Goal: Task Accomplishment & Management: Manage account settings

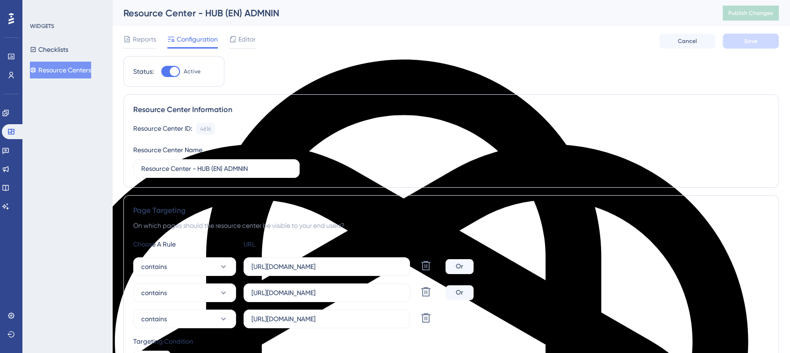
click at [53, 63] on button "Resource Centers" at bounding box center [60, 70] width 61 height 17
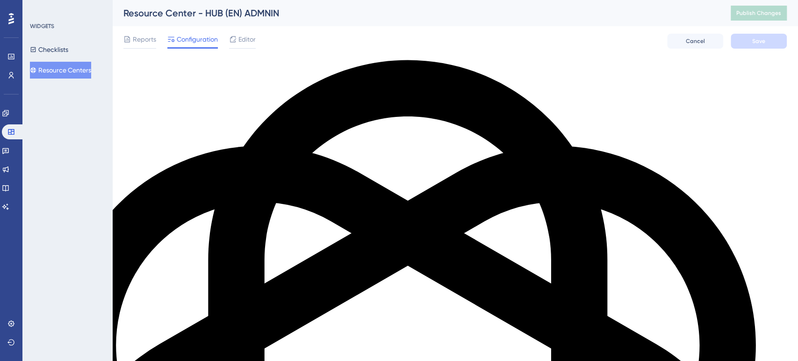
click at [55, 67] on button "Resource Centers" at bounding box center [60, 70] width 61 height 17
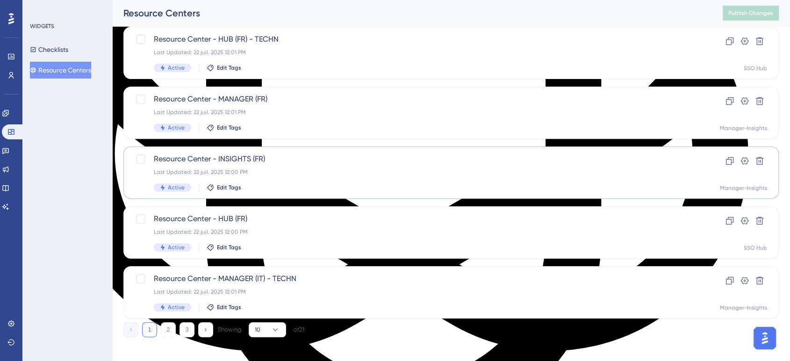
scroll to position [364, 0]
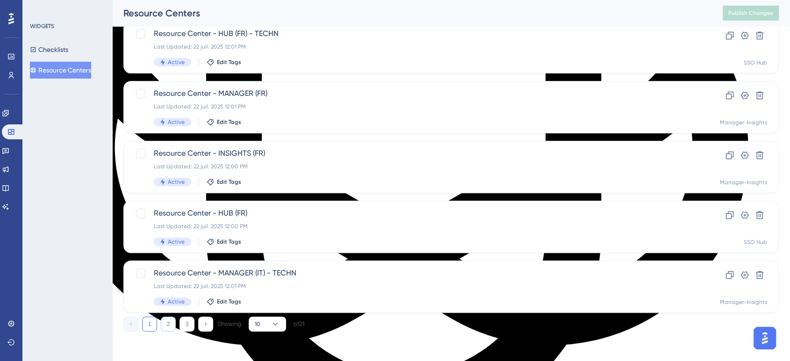
click at [166, 327] on button "2" at bounding box center [168, 323] width 15 height 15
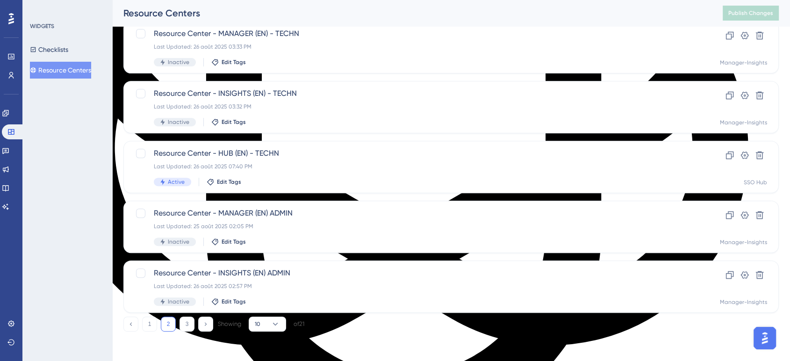
click at [172, 323] on button "2" at bounding box center [168, 323] width 15 height 15
click at [187, 326] on button "3" at bounding box center [187, 323] width 15 height 15
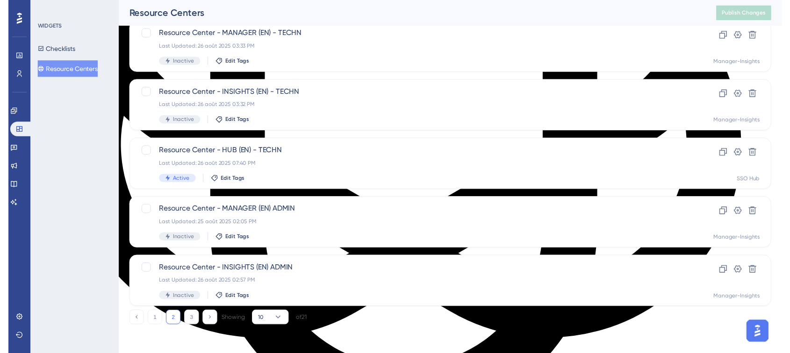
scroll to position [0, 0]
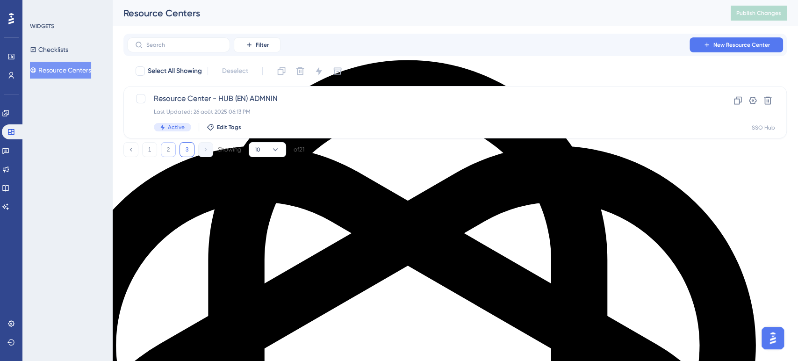
click at [167, 148] on button "2" at bounding box center [168, 149] width 15 height 15
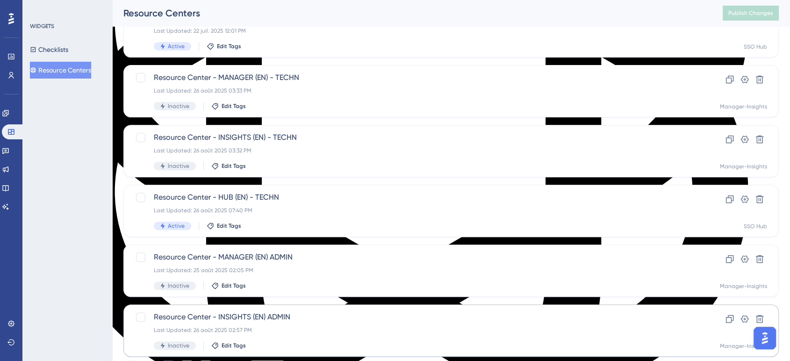
scroll to position [364, 0]
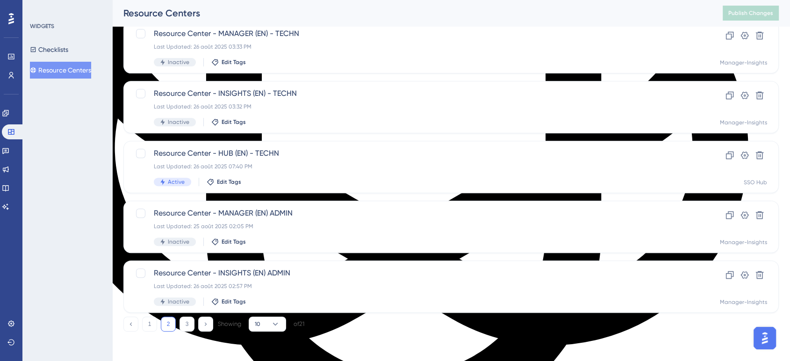
click at [157, 319] on div "1 2 3 Showing 10 of 21" at bounding box center [213, 323] width 181 height 15
click at [156, 321] on button "1" at bounding box center [149, 323] width 15 height 15
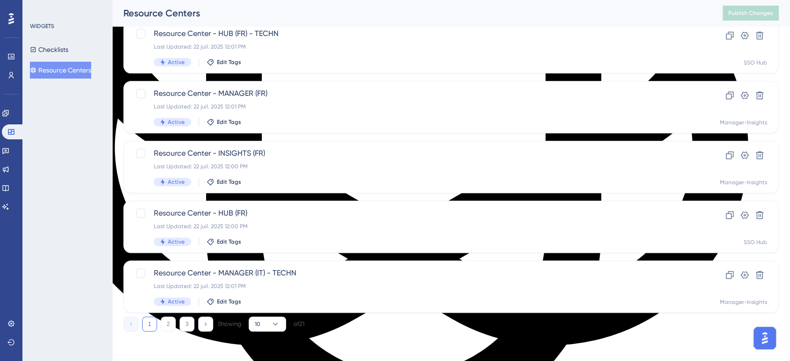
click at [185, 322] on button "3" at bounding box center [187, 323] width 15 height 15
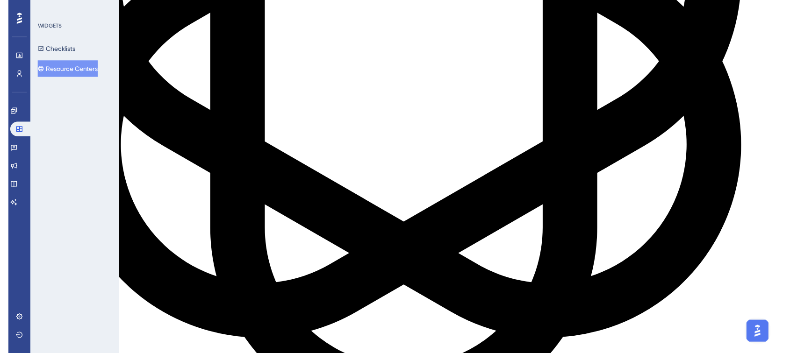
scroll to position [0, 0]
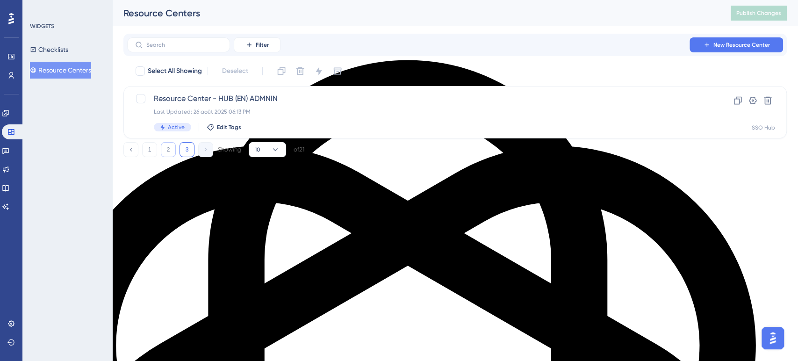
click at [165, 148] on button "2" at bounding box center [168, 149] width 15 height 15
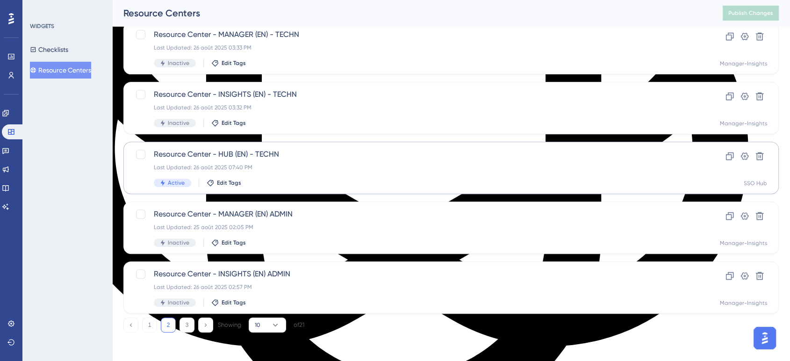
scroll to position [364, 0]
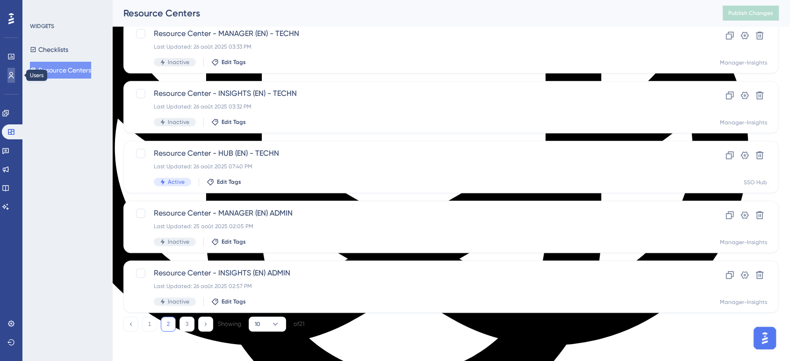
click at [0, 0] on icon at bounding box center [0, 0] width 0 height 0
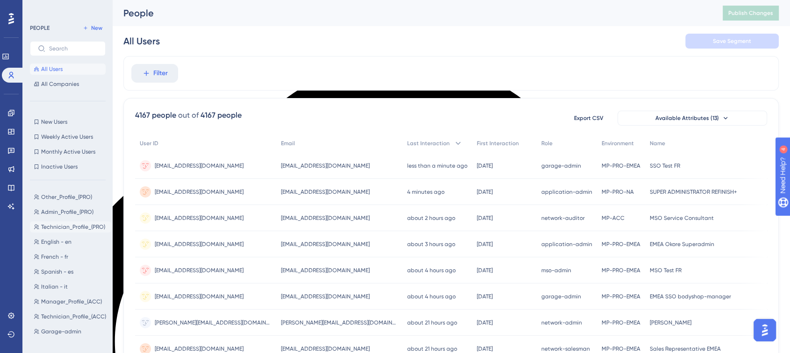
click at [53, 228] on span "Technician_Profile_(PRO)" at bounding box center [73, 226] width 64 height 7
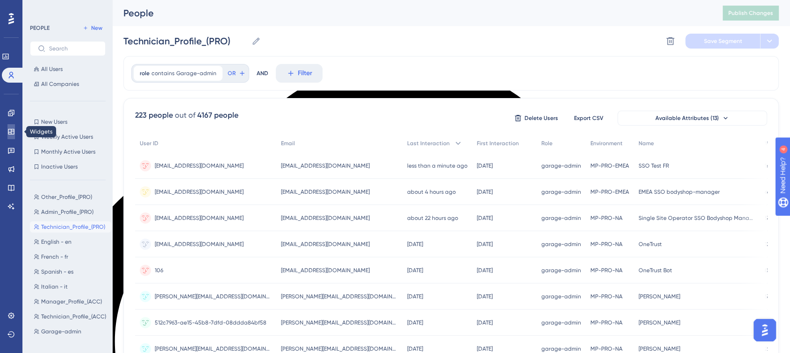
click at [9, 134] on icon at bounding box center [11, 132] width 6 height 6
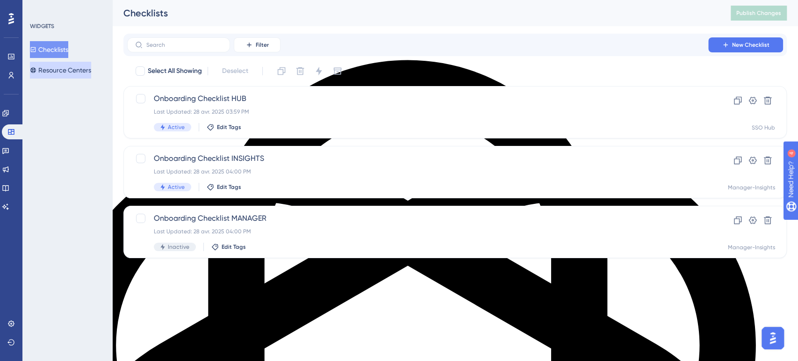
click at [60, 63] on button "Resource Centers" at bounding box center [60, 70] width 61 height 17
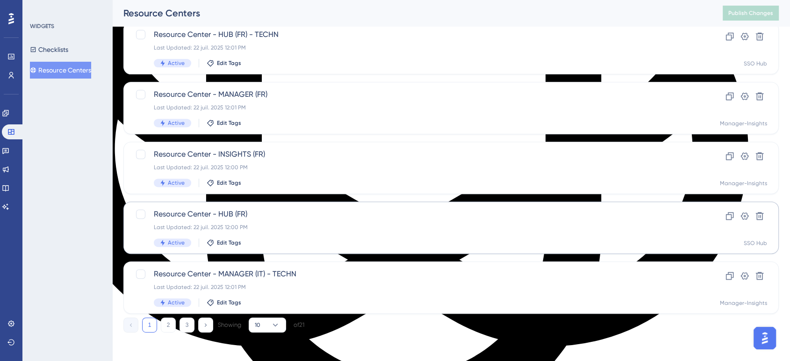
scroll to position [364, 0]
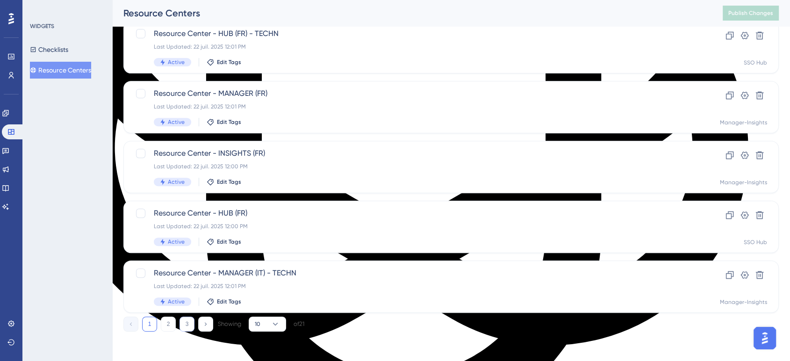
click at [193, 322] on button "3" at bounding box center [187, 323] width 15 height 15
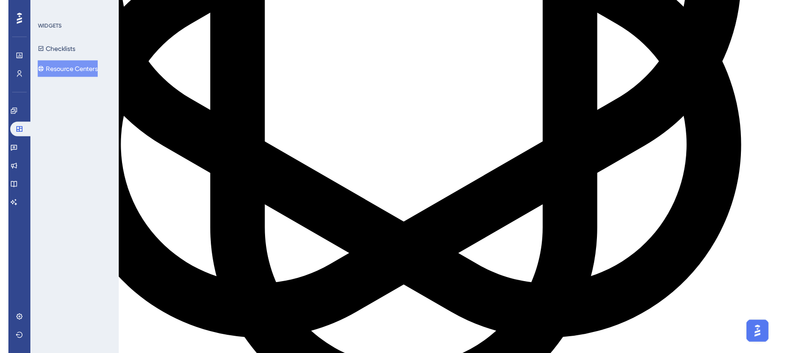
scroll to position [0, 0]
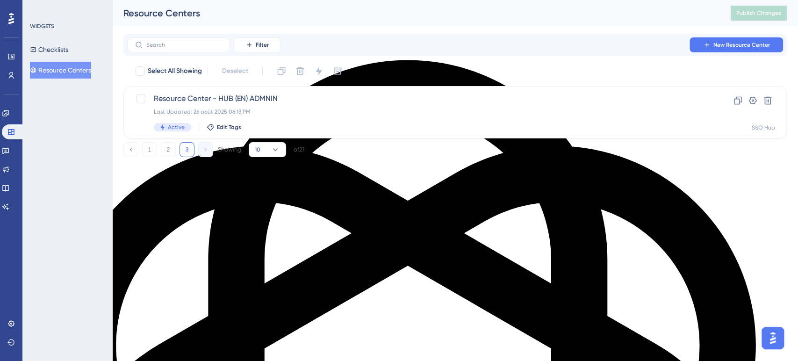
click at [76, 73] on button "Resource Centers" at bounding box center [60, 70] width 61 height 17
click at [169, 151] on button "2" at bounding box center [168, 149] width 15 height 15
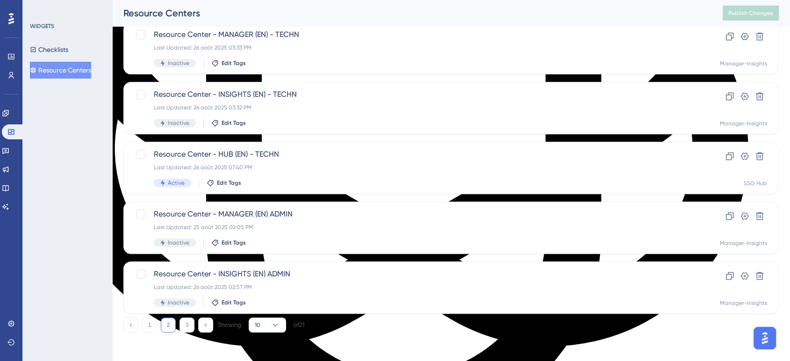
scroll to position [364, 0]
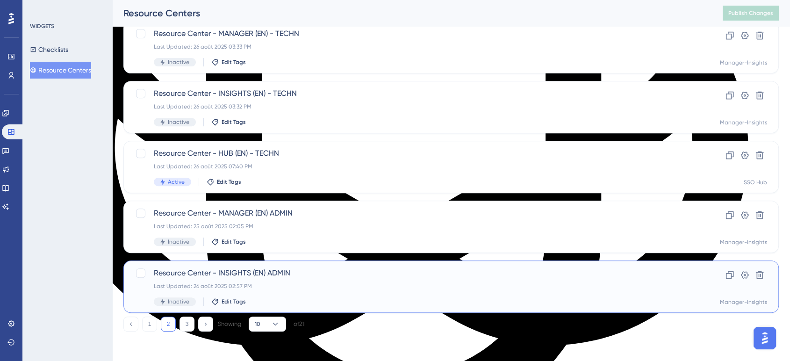
click at [210, 276] on span "Resource Center - INSIGHTS (EN) ADMIN" at bounding box center [414, 272] width 520 height 11
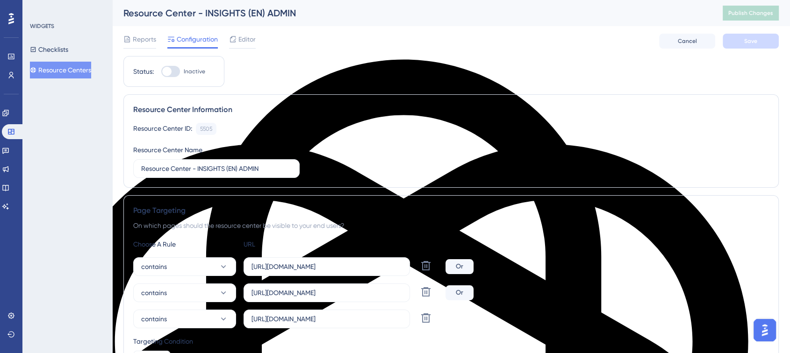
click at [167, 74] on div at bounding box center [166, 71] width 9 height 9
click at [161, 72] on input "Inactive" at bounding box center [161, 72] width 0 height 0
checkbox input "true"
click at [749, 40] on span "Save" at bounding box center [750, 40] width 13 height 7
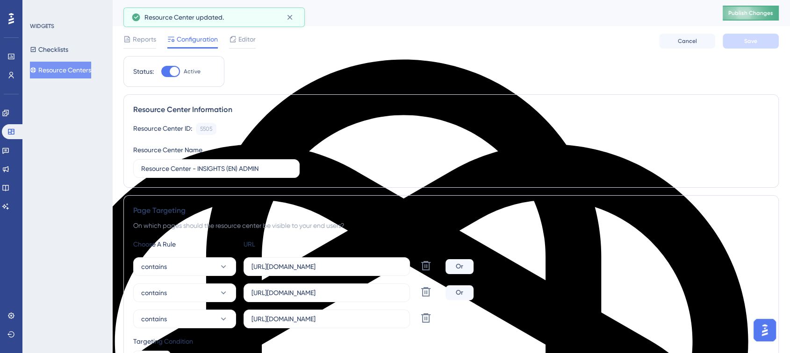
click at [748, 9] on span "Publish Changes" at bounding box center [750, 12] width 45 height 7
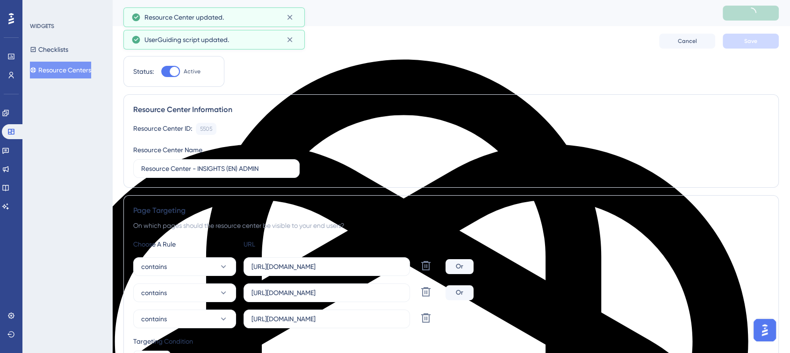
click at [201, 46] on div "Configuration" at bounding box center [192, 41] width 50 height 15
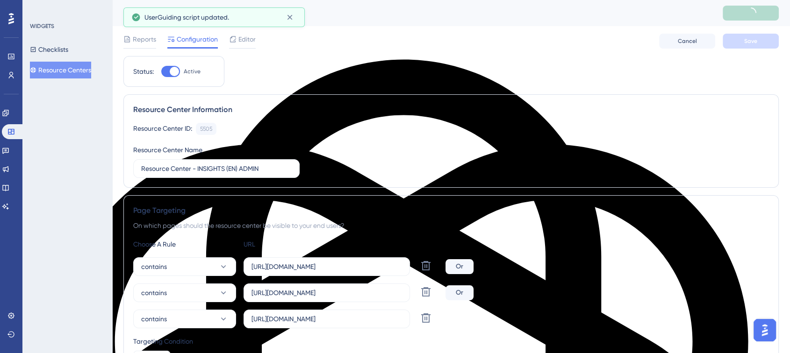
click at [50, 73] on button "Resource Centers" at bounding box center [60, 70] width 61 height 17
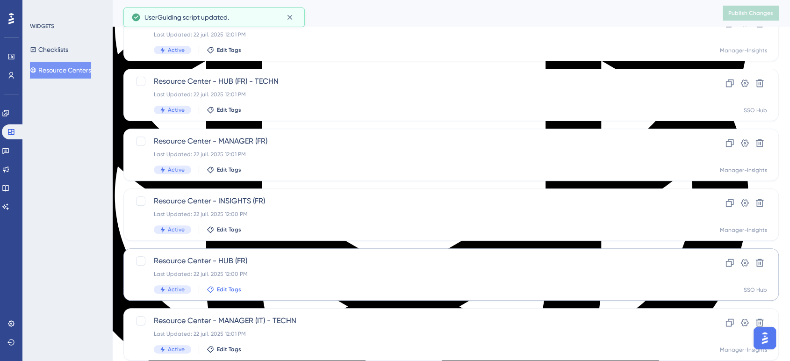
scroll to position [364, 0]
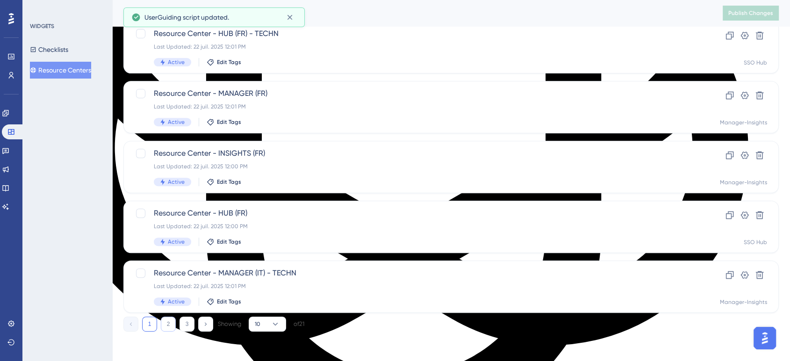
click at [170, 322] on button "2" at bounding box center [168, 323] width 15 height 15
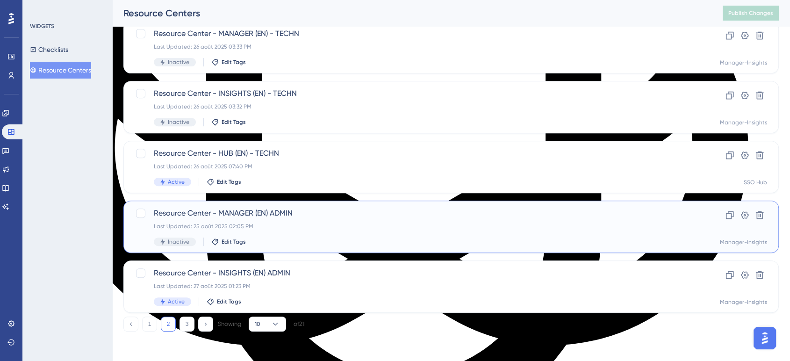
click at [202, 229] on div "Last Updated: 25 août 2025 02:05 PM" at bounding box center [414, 226] width 520 height 7
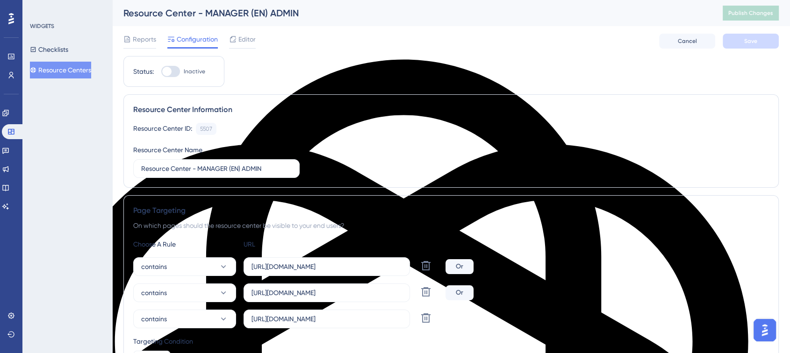
click at [173, 72] on div at bounding box center [170, 71] width 19 height 11
click at [161, 72] on input "Inactive" at bounding box center [161, 72] width 0 height 0
checkbox input "true"
click at [753, 37] on span "Save" at bounding box center [750, 40] width 13 height 7
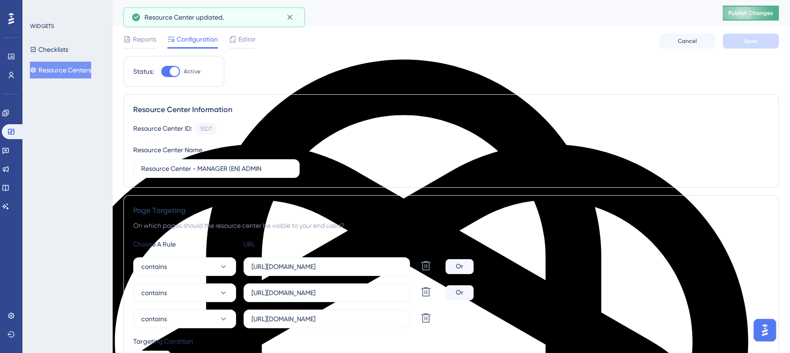
click at [755, 9] on span "Publish Changes" at bounding box center [750, 12] width 45 height 7
click at [49, 65] on button "Resource Centers" at bounding box center [60, 70] width 61 height 17
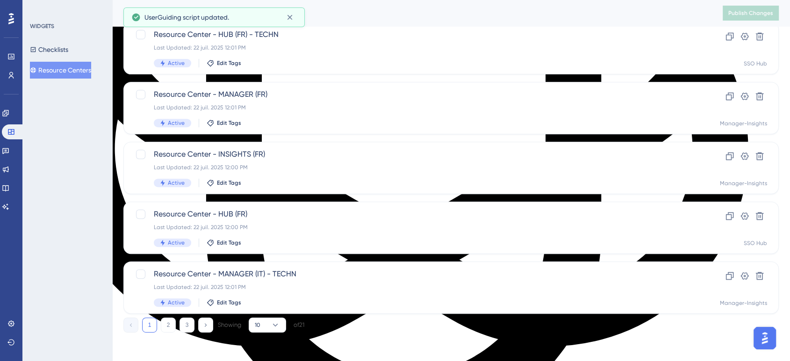
scroll to position [364, 0]
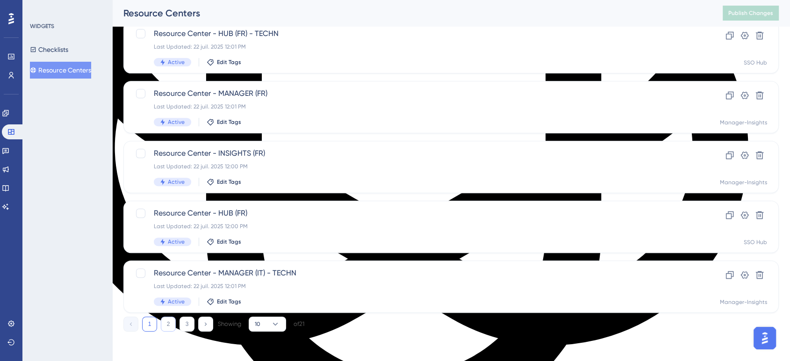
click at [167, 323] on button "2" at bounding box center [168, 323] width 15 height 15
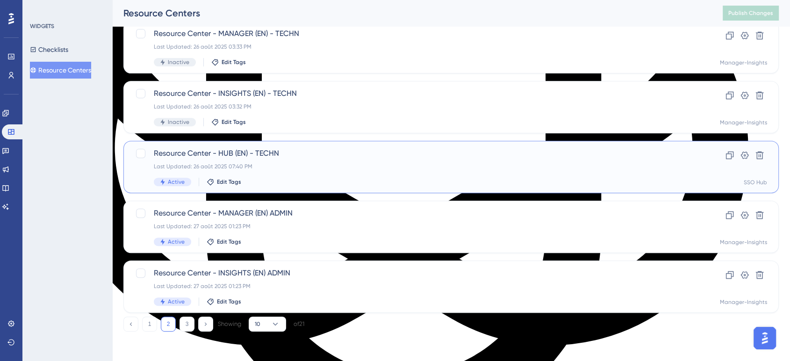
click at [206, 156] on span "Resource Center - HUB (EN) - TECHN" at bounding box center [414, 153] width 520 height 11
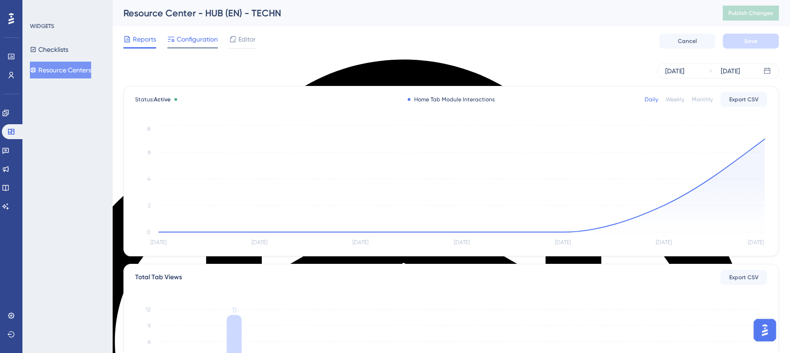
click at [194, 41] on span "Configuration" at bounding box center [197, 39] width 41 height 11
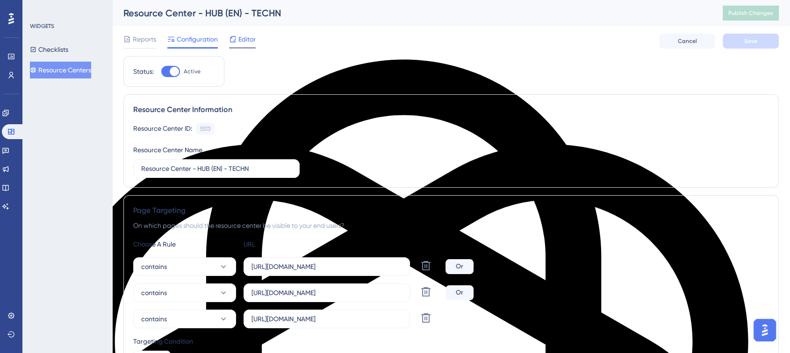
click at [238, 45] on div "Editor" at bounding box center [242, 41] width 27 height 15
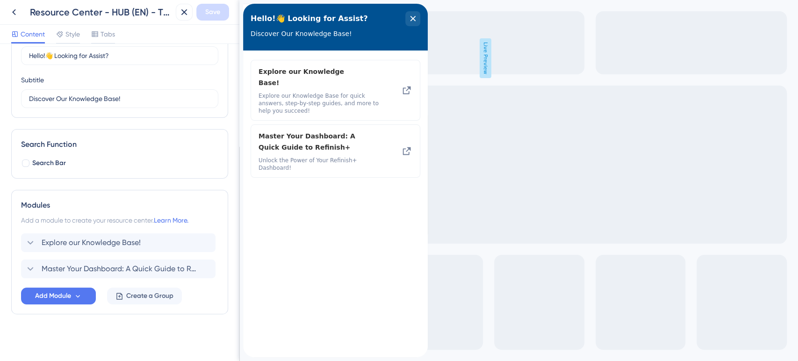
scroll to position [54, 0]
click at [185, 12] on icon at bounding box center [184, 12] width 6 height 6
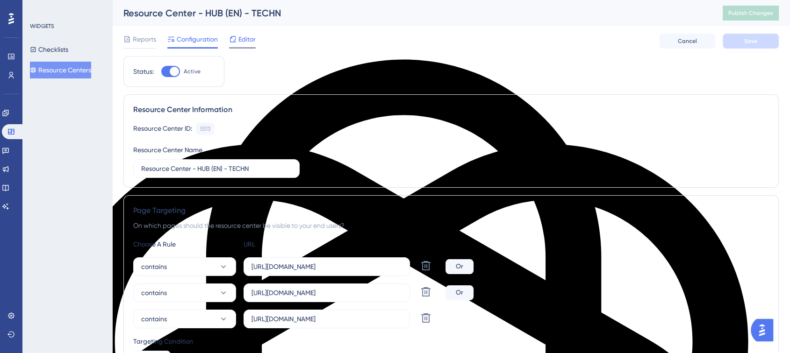
click at [249, 37] on span "Editor" at bounding box center [246, 39] width 17 height 11
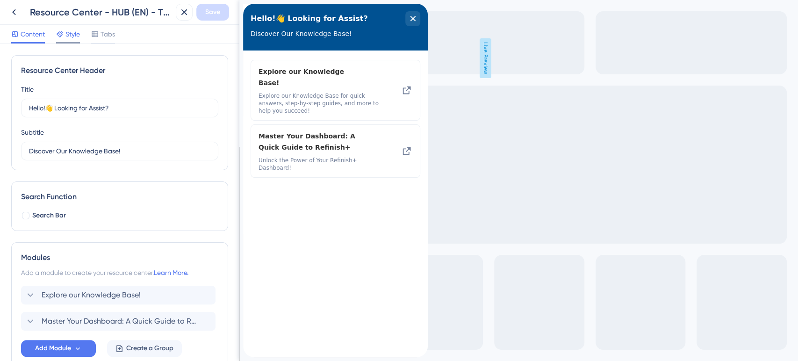
click at [74, 40] on div "Style" at bounding box center [68, 36] width 24 height 15
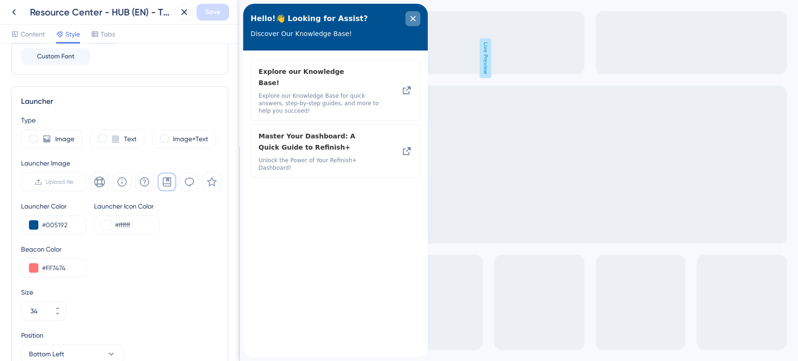
click at [414, 21] on icon "close resource center" at bounding box center [413, 19] width 6 height 6
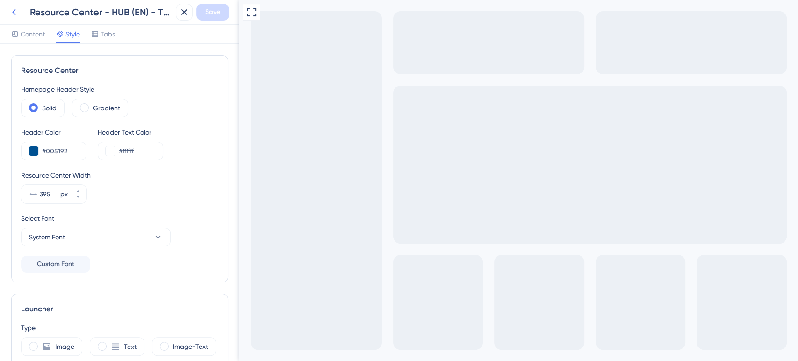
click at [13, 12] on icon at bounding box center [14, 12] width 4 height 6
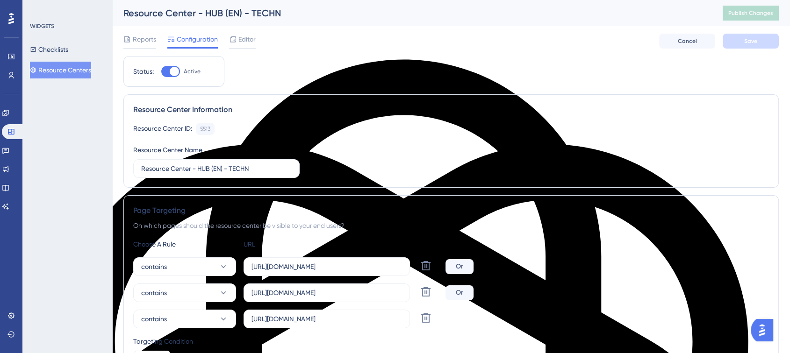
click at [68, 69] on button "Resource Centers" at bounding box center [60, 70] width 61 height 17
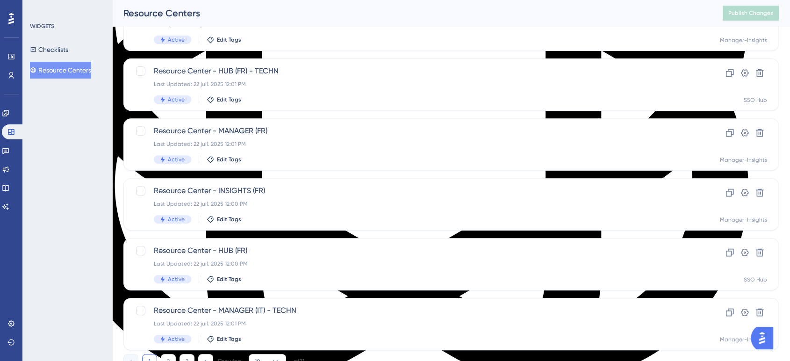
scroll to position [364, 0]
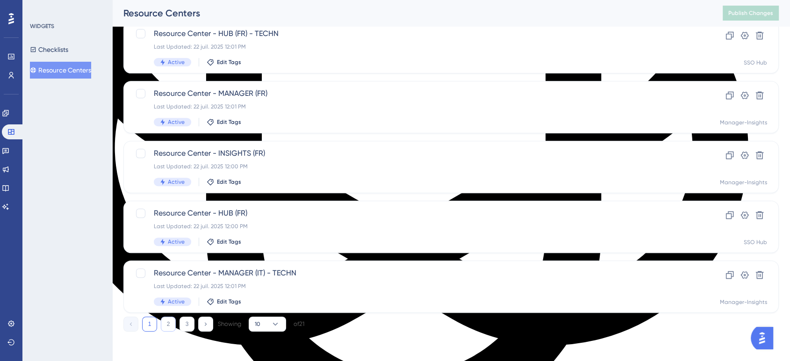
click at [164, 325] on button "2" at bounding box center [168, 323] width 15 height 15
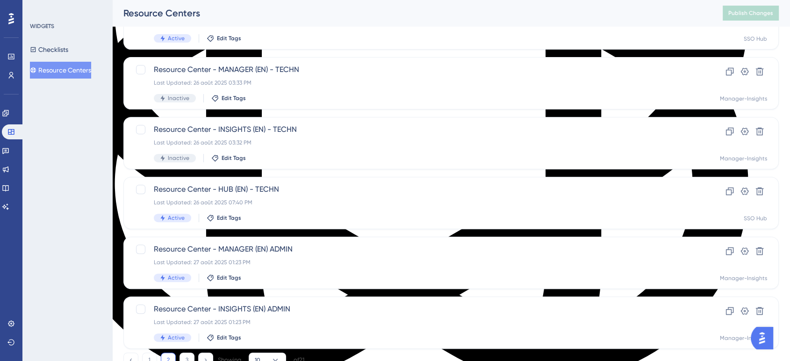
scroll to position [312, 0]
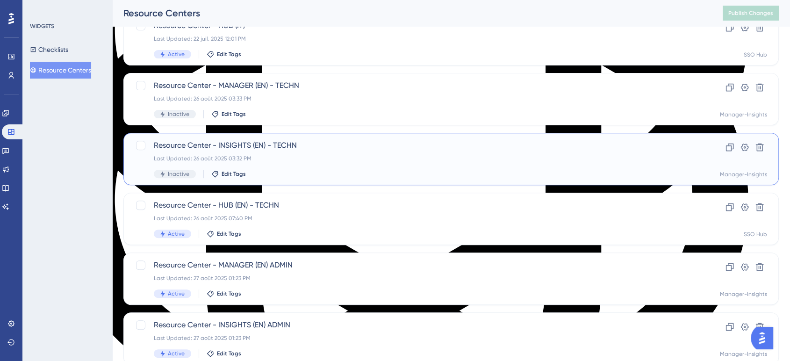
click at [221, 156] on div "Last Updated: 26 août 2025 03:32 PM" at bounding box center [414, 158] width 520 height 7
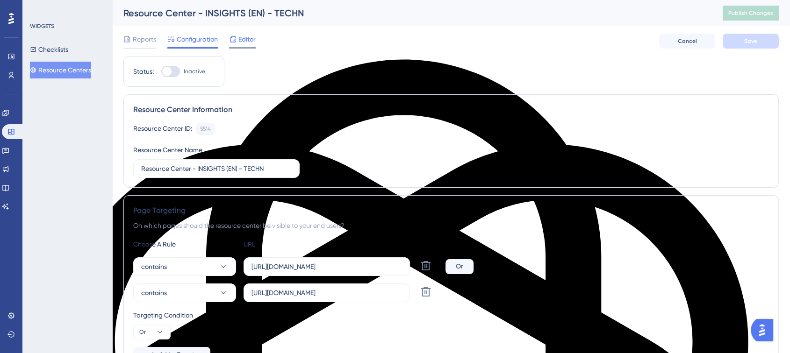
click at [232, 38] on icon at bounding box center [232, 39] width 7 height 7
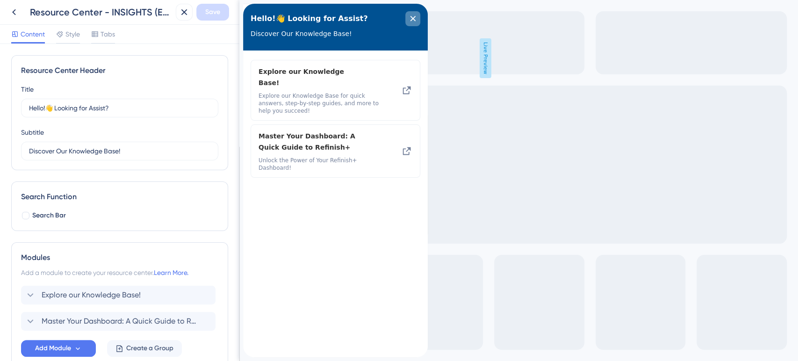
click at [413, 20] on icon "close resource center" at bounding box center [413, 19] width 6 height 6
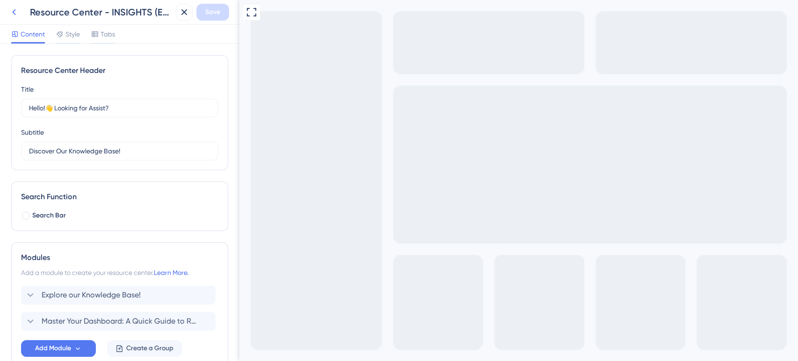
click at [17, 9] on icon at bounding box center [13, 12] width 11 height 11
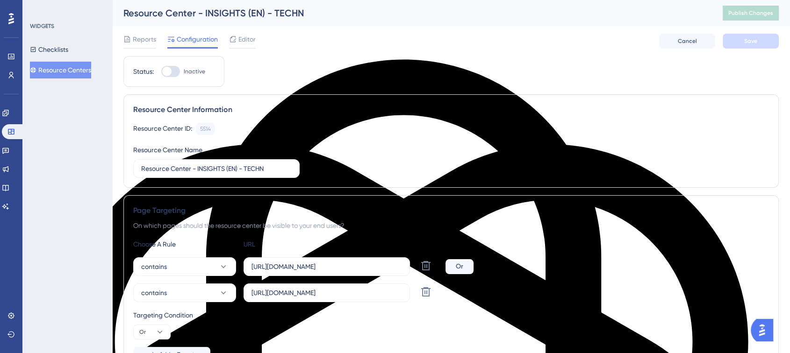
click at [166, 69] on div at bounding box center [166, 71] width 9 height 9
click at [161, 72] on input "Inactive" at bounding box center [161, 72] width 0 height 0
checkbox input "true"
click at [739, 35] on button "Save" at bounding box center [751, 41] width 56 height 15
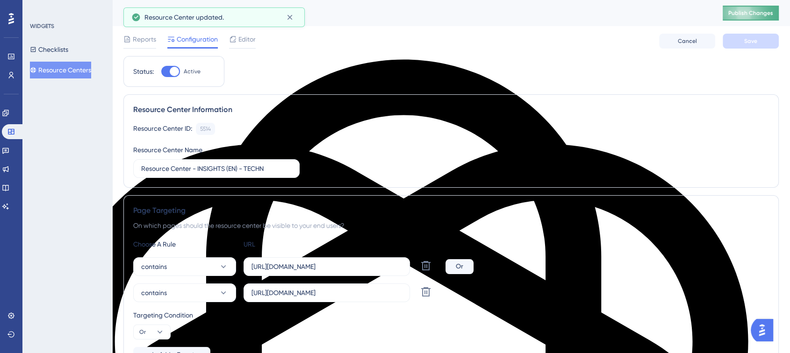
click at [755, 11] on span "Publish Changes" at bounding box center [750, 12] width 45 height 7
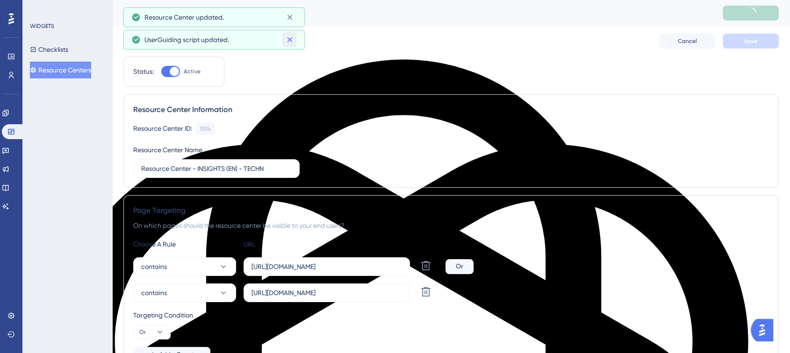
click at [288, 32] on div "UserGuiding script updated." at bounding box center [213, 39] width 165 height 15
click at [288, 13] on icon at bounding box center [289, 17] width 9 height 9
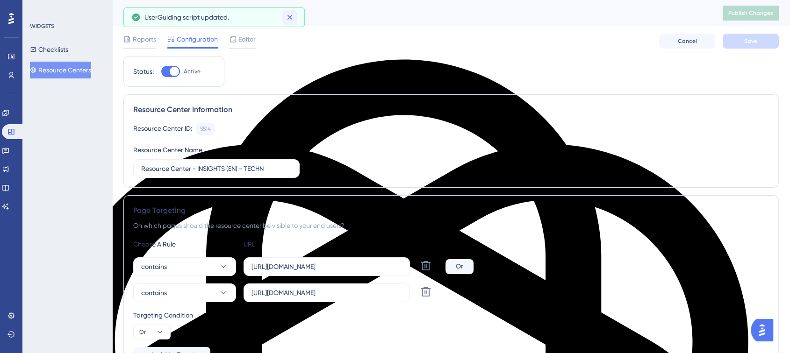
click at [288, 13] on icon at bounding box center [289, 17] width 9 height 9
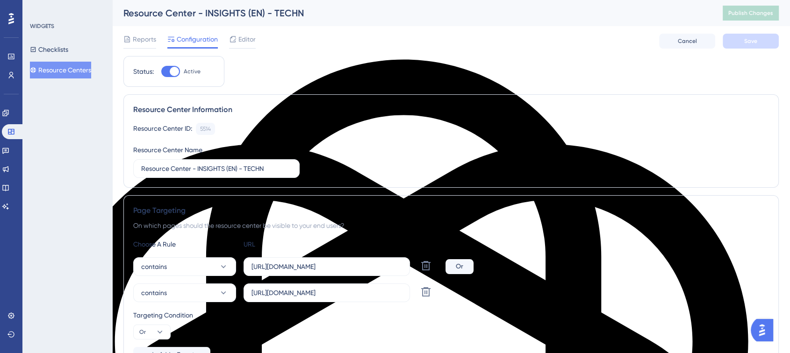
click at [90, 74] on button "Resource Centers" at bounding box center [60, 70] width 61 height 17
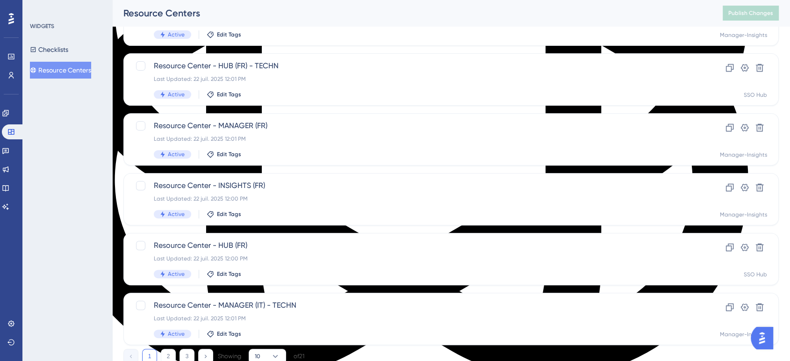
scroll to position [364, 0]
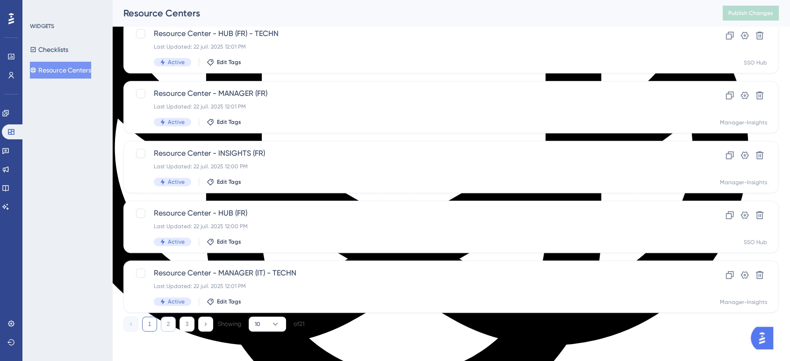
click at [167, 323] on button "2" at bounding box center [168, 323] width 15 height 15
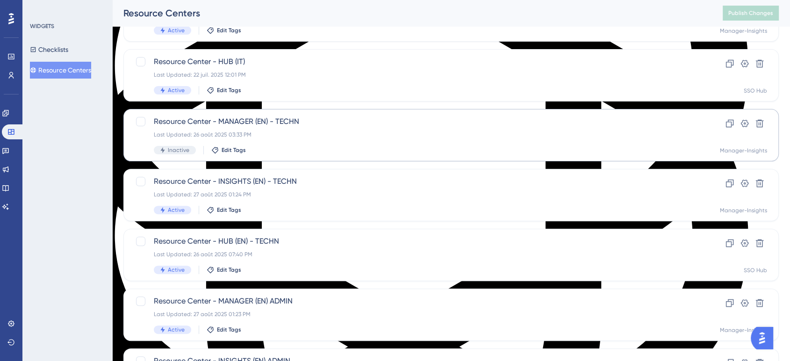
scroll to position [260, 0]
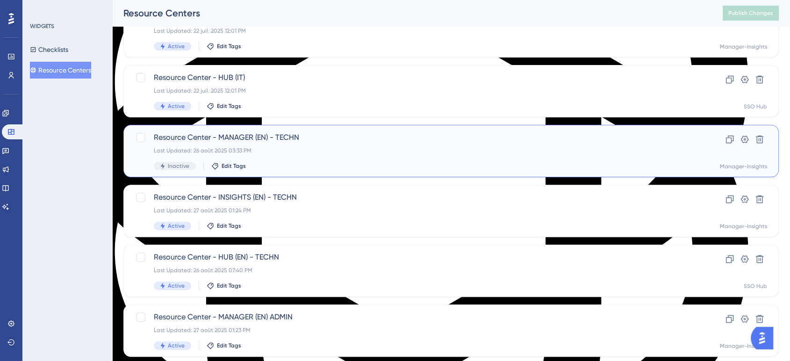
click at [199, 141] on span "Resource Center - MANAGER (EN) - TECHN" at bounding box center [414, 137] width 520 height 11
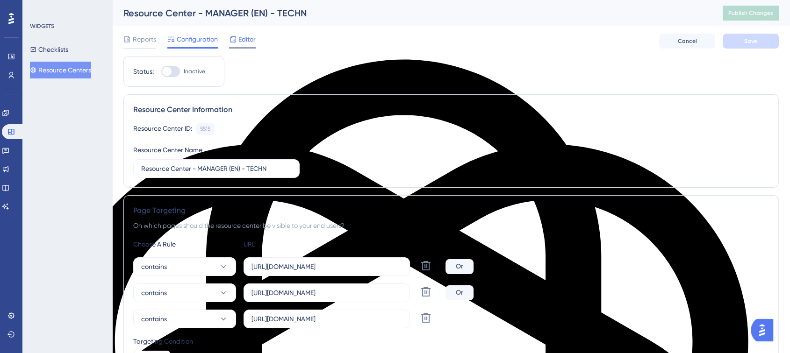
click at [246, 40] on span "Editor" at bounding box center [246, 39] width 17 height 11
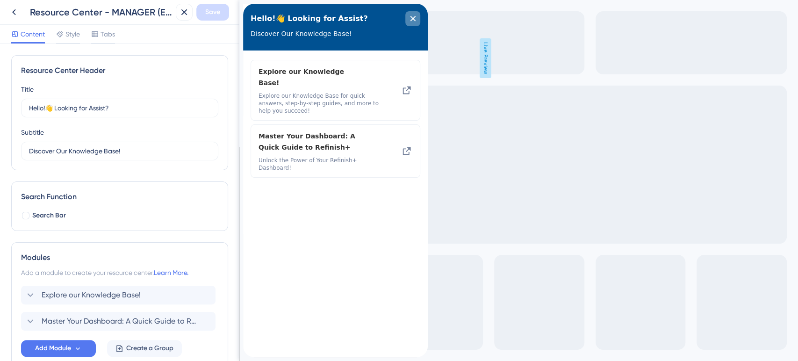
click at [411, 18] on icon "close resource center" at bounding box center [413, 19] width 6 height 6
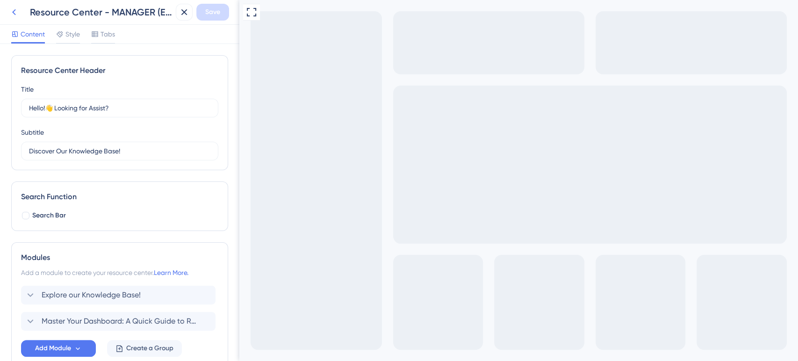
click at [18, 11] on icon at bounding box center [13, 12] width 11 height 11
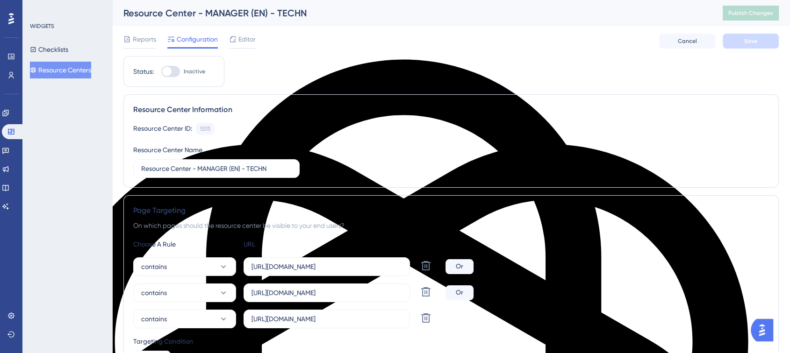
click at [167, 67] on div at bounding box center [166, 71] width 9 height 9
click at [161, 72] on input "Inactive" at bounding box center [161, 72] width 0 height 0
checkbox input "true"
click at [763, 41] on button "Save" at bounding box center [751, 41] width 56 height 15
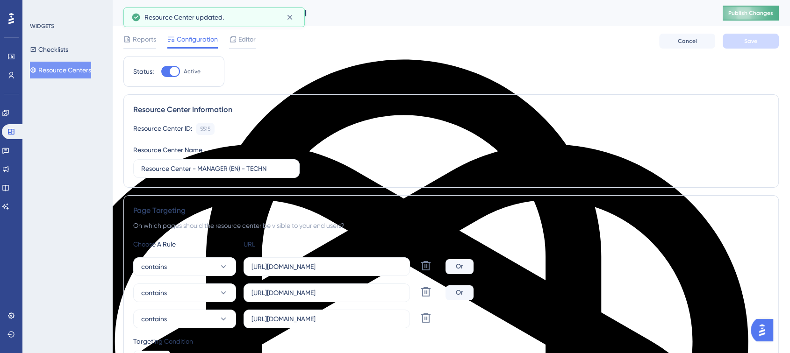
click at [755, 14] on span "Publish Changes" at bounding box center [750, 12] width 45 height 7
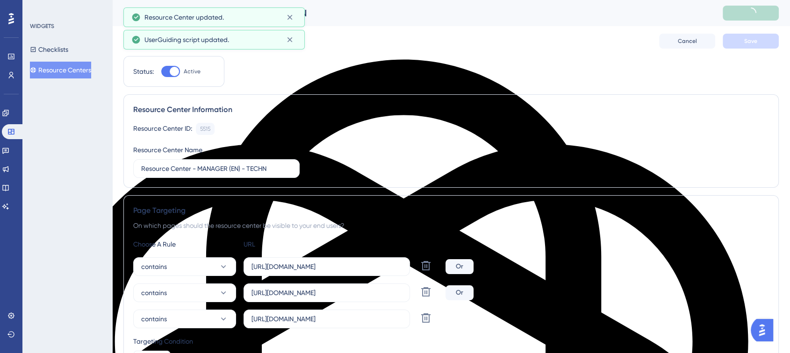
click at [290, 36] on icon at bounding box center [289, 39] width 9 height 9
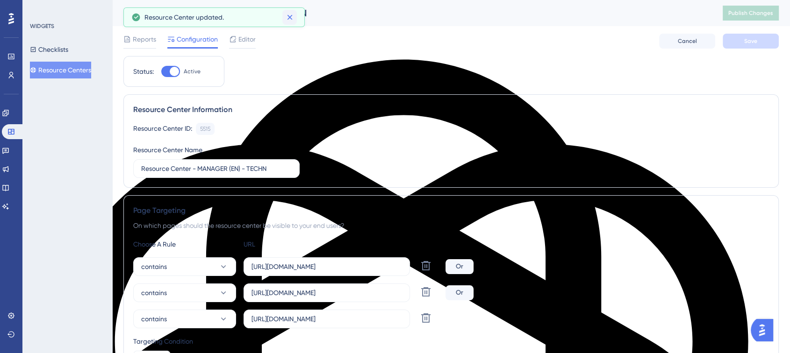
click at [287, 21] on icon at bounding box center [289, 17] width 9 height 9
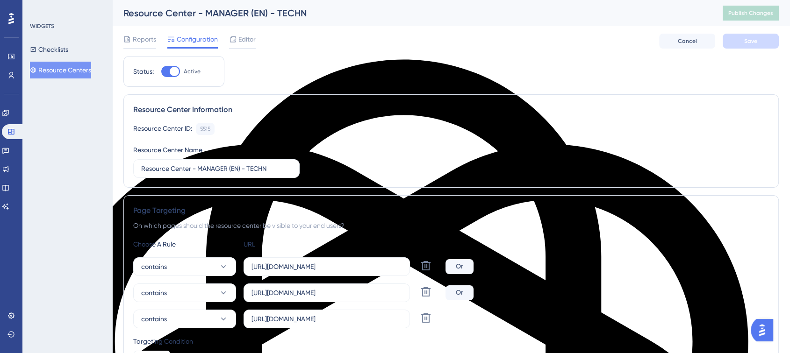
click at [79, 66] on button "Resource Centers" at bounding box center [60, 70] width 61 height 17
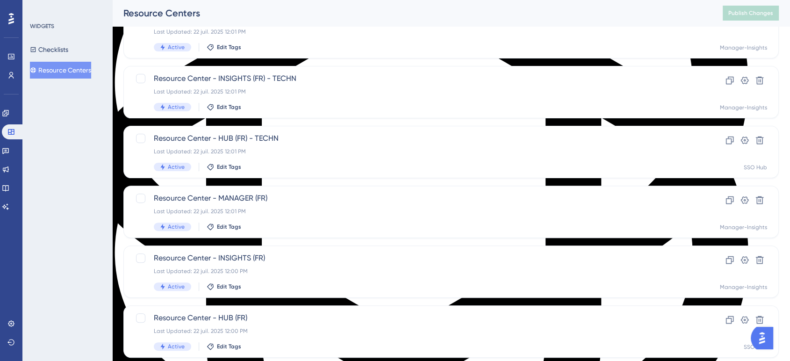
scroll to position [364, 0]
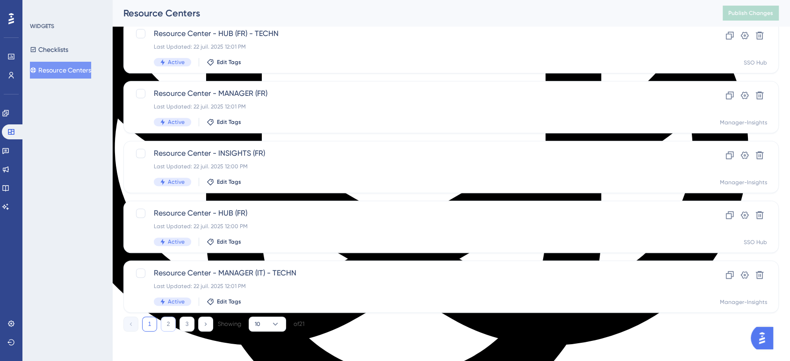
click at [171, 322] on button "2" at bounding box center [168, 323] width 15 height 15
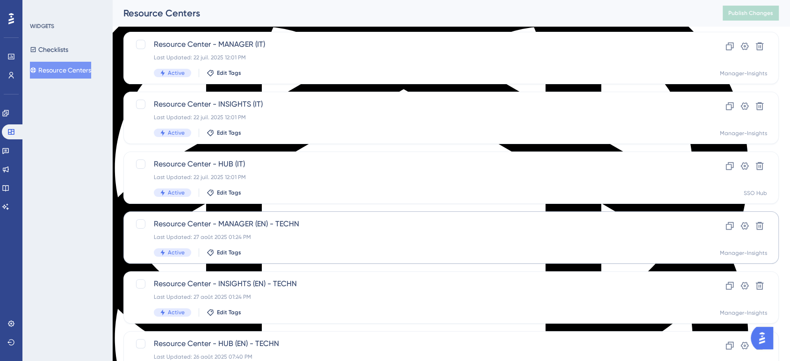
scroll to position [157, 0]
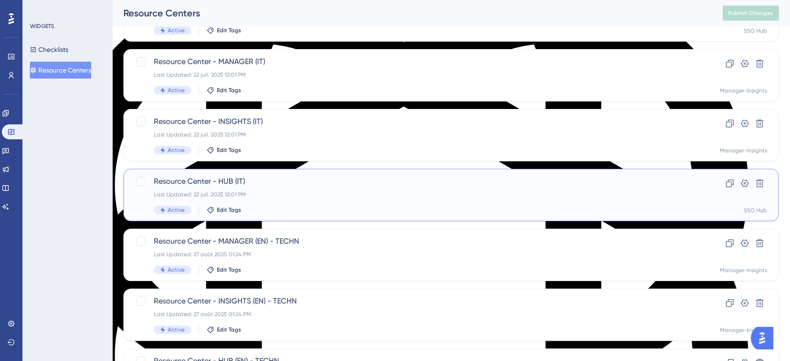
click at [135, 182] on div "Resource Center - HUB (IT) Last Updated: 22 juil. 2025 12:01 PM Active Edit Tag…" at bounding box center [450, 195] width 655 height 52
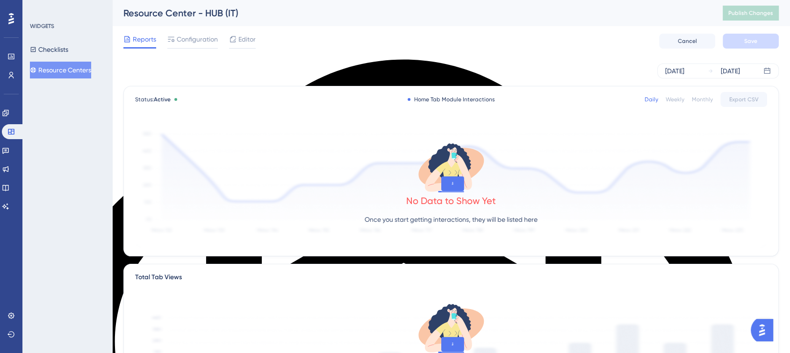
click at [81, 79] on div "WIDGETS Checklists Resource Centers" at bounding box center [67, 176] width 90 height 353
click at [80, 76] on button "Resource Centers" at bounding box center [60, 70] width 61 height 17
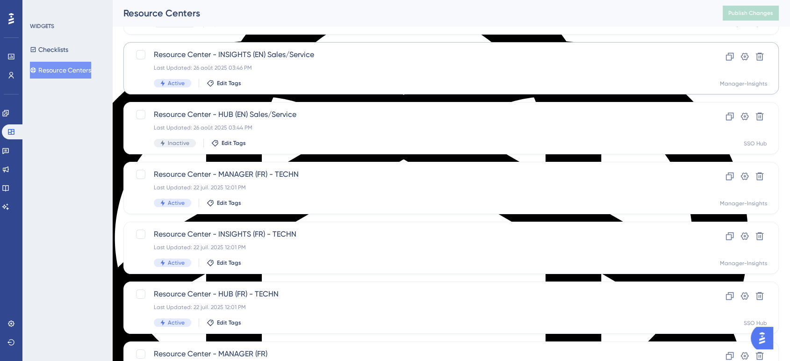
scroll to position [156, 0]
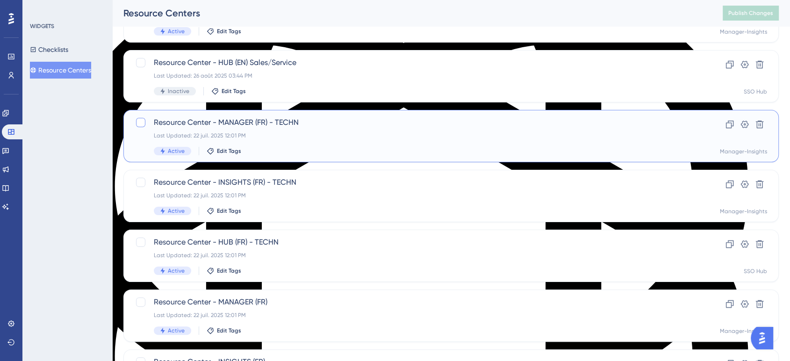
click at [138, 122] on div at bounding box center [140, 122] width 9 height 9
checkbox input "true"
click at [140, 182] on div at bounding box center [140, 182] width 9 height 9
checkbox input "true"
click at [142, 244] on div at bounding box center [140, 241] width 9 height 9
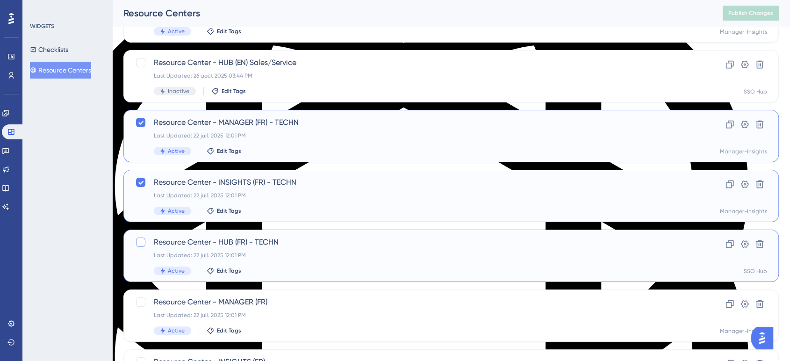
checkbox input "true"
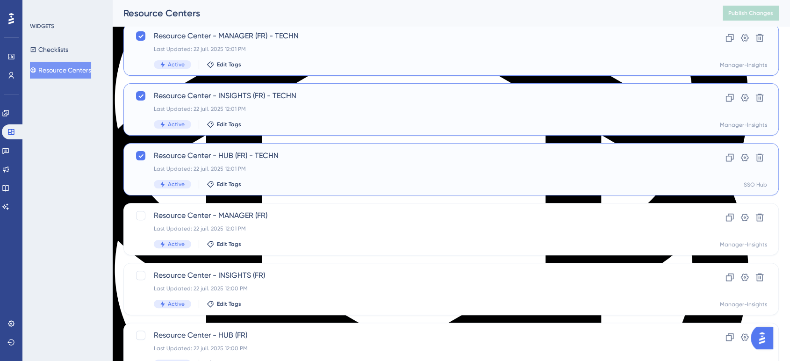
scroll to position [259, 0]
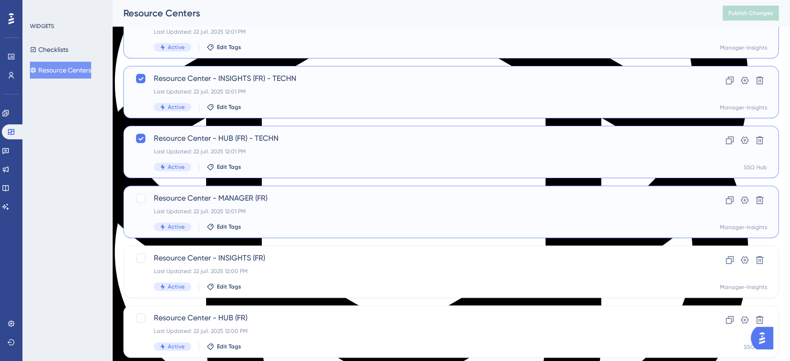
click at [133, 197] on div "Resource Center - MANAGER (FR) Last Updated: 22 juil. 2025 12:01 PM Active Edit…" at bounding box center [450, 212] width 655 height 52
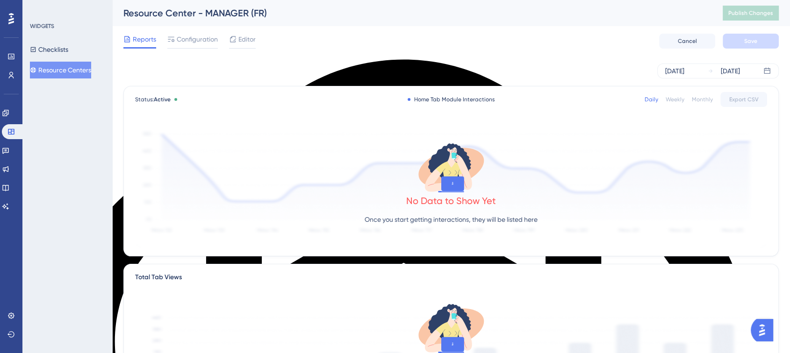
click at [82, 78] on button "Resource Centers" at bounding box center [60, 70] width 61 height 17
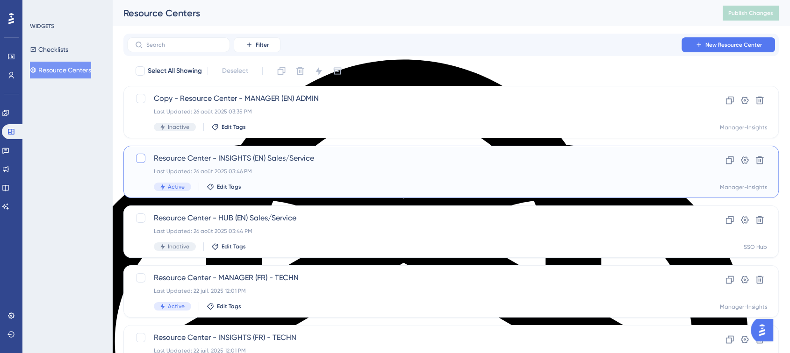
click at [141, 161] on div at bounding box center [140, 158] width 9 height 9
checkbox input "true"
click at [321, 72] on icon at bounding box center [319, 71] width 6 height 8
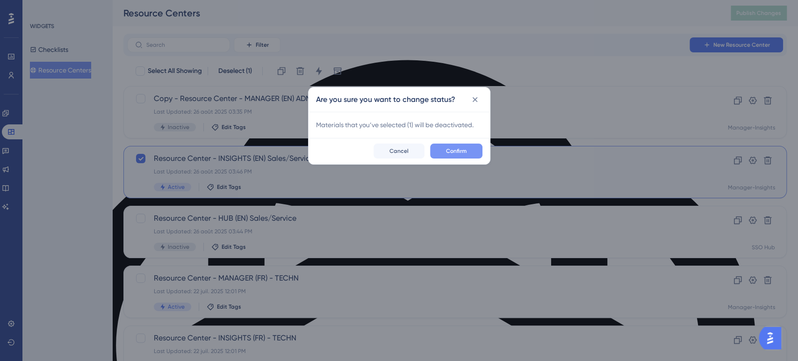
click at [458, 146] on button "Confirm" at bounding box center [456, 151] width 52 height 15
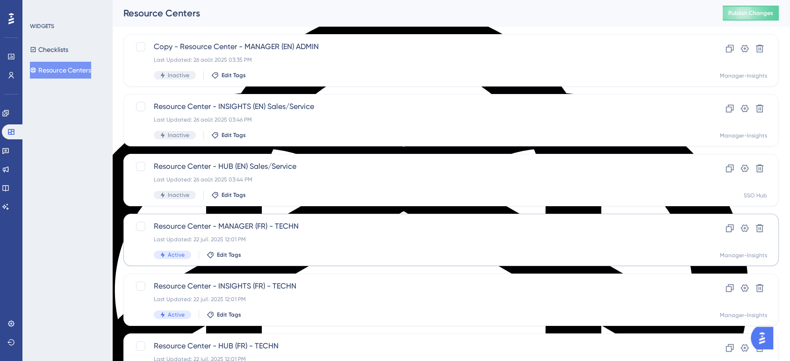
scroll to position [104, 0]
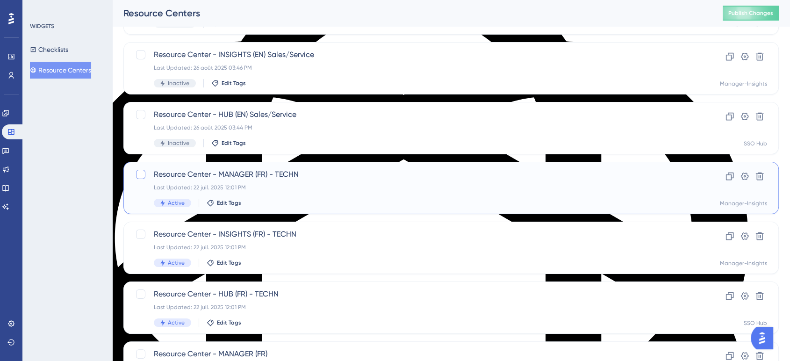
click at [143, 171] on div at bounding box center [140, 174] width 9 height 9
checkbox input "true"
click at [140, 235] on div at bounding box center [140, 234] width 9 height 9
checkbox input "true"
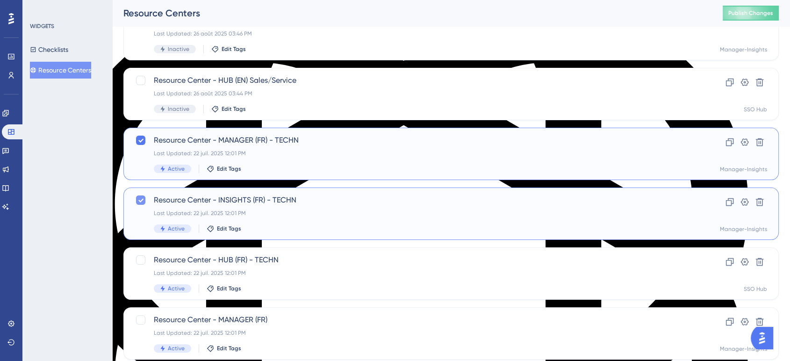
scroll to position [156, 0]
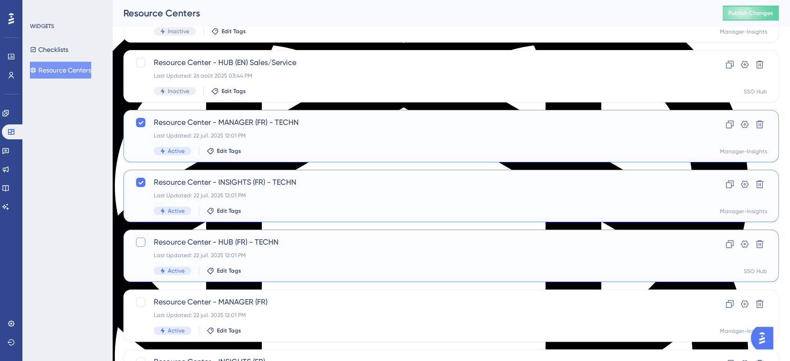
click at [140, 241] on div at bounding box center [140, 241] width 9 height 9
checkbox input "true"
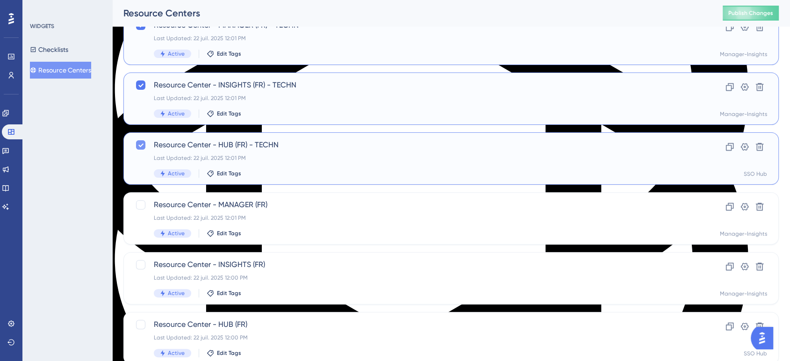
scroll to position [259, 0]
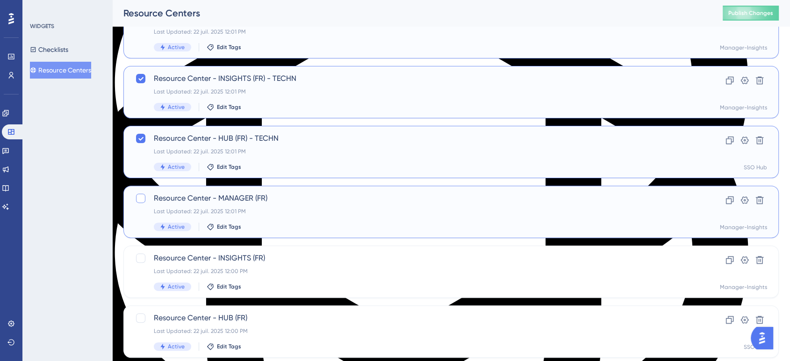
click at [142, 200] on div at bounding box center [140, 198] width 9 height 9
checkbox input "true"
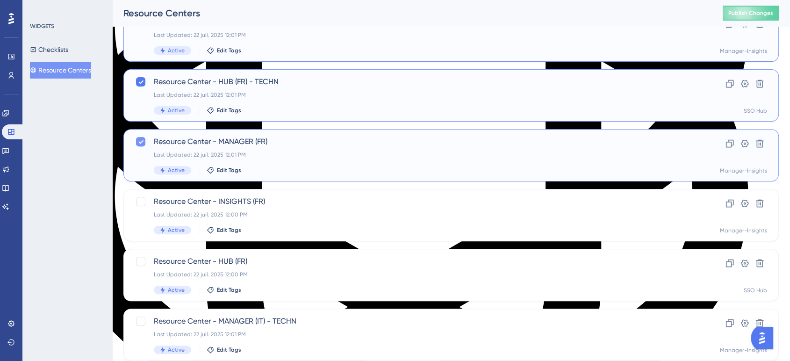
scroll to position [363, 0]
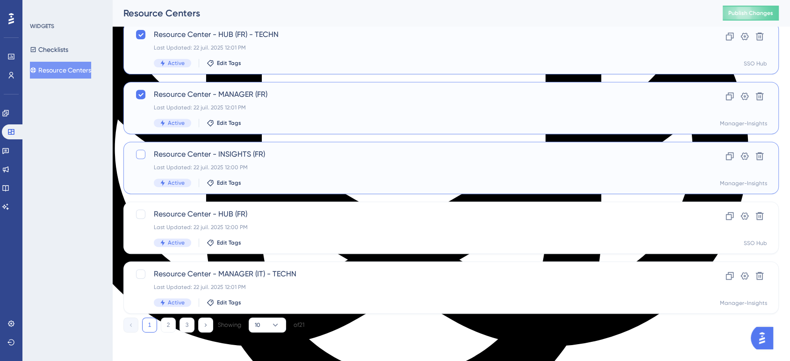
click at [141, 155] on div at bounding box center [140, 154] width 9 height 9
checkbox input "true"
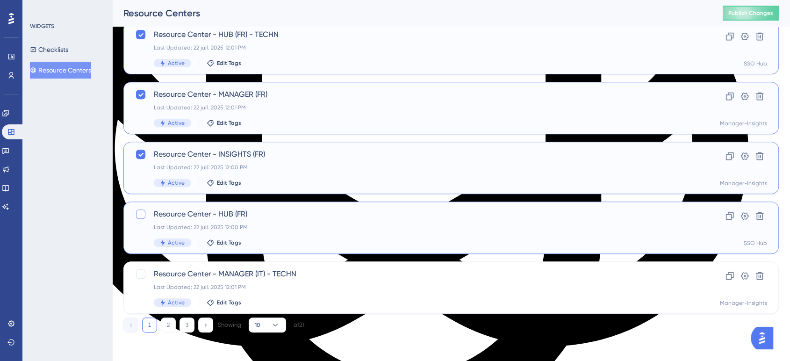
click at [140, 213] on div at bounding box center [140, 213] width 9 height 9
checkbox input "true"
click at [139, 274] on div at bounding box center [140, 273] width 9 height 9
checkbox input "true"
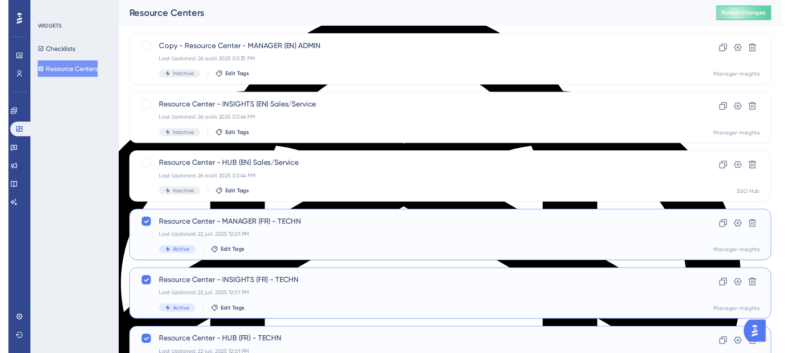
scroll to position [0, 0]
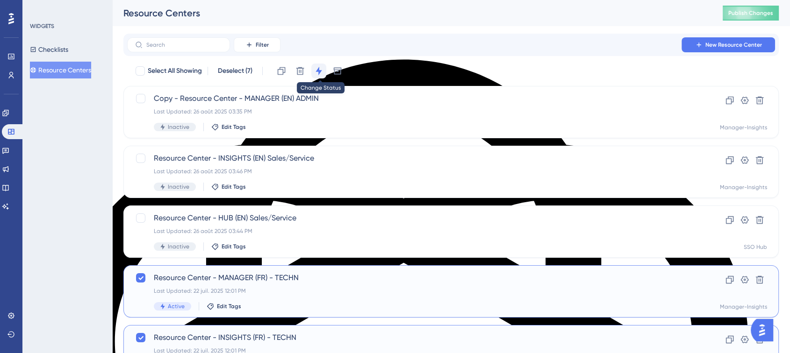
click at [322, 66] on icon at bounding box center [318, 70] width 9 height 9
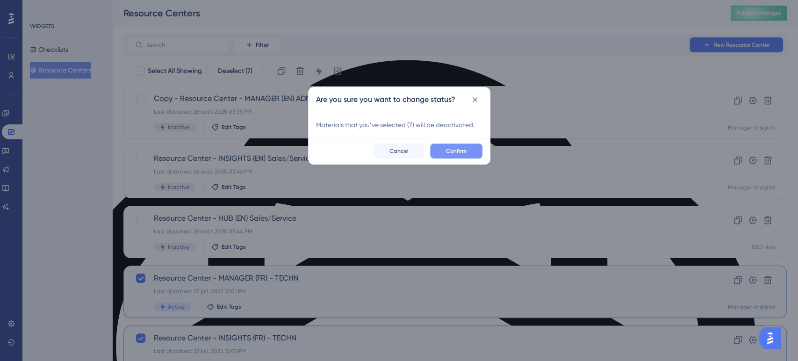
click at [449, 152] on span "Confirm" at bounding box center [456, 150] width 21 height 7
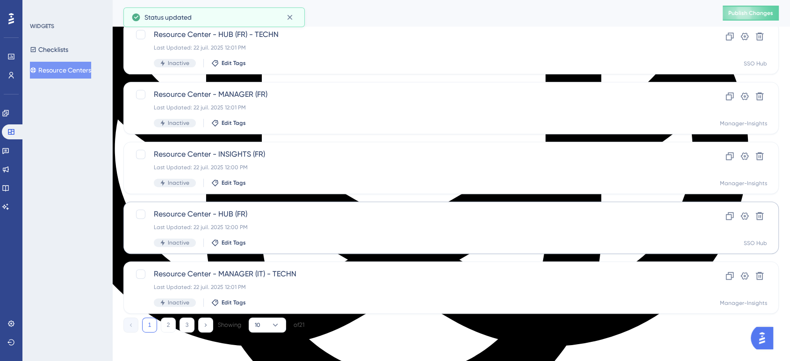
scroll to position [364, 0]
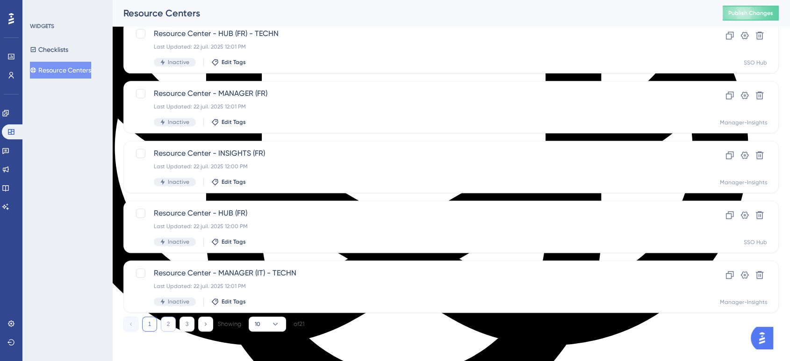
click at [165, 320] on button "2" at bounding box center [168, 323] width 15 height 15
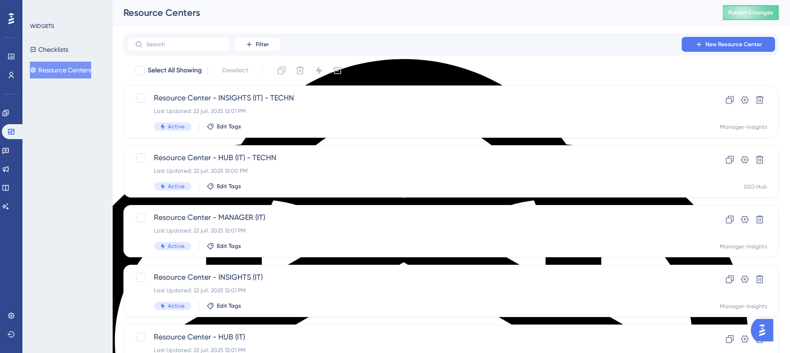
scroll to position [0, 0]
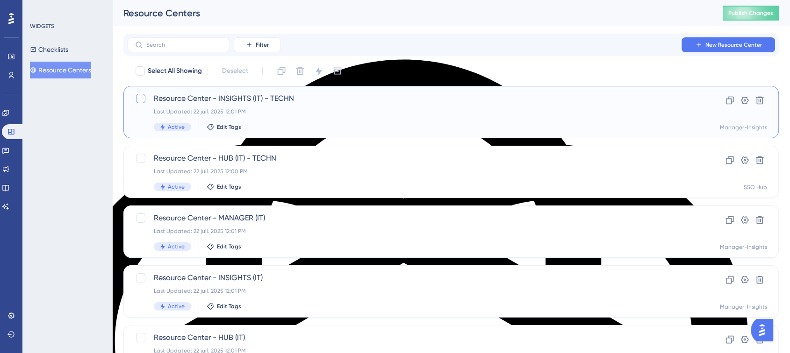
click at [140, 96] on div at bounding box center [140, 98] width 9 height 9
checkbox input "true"
click at [141, 159] on div at bounding box center [140, 158] width 9 height 9
checkbox input "true"
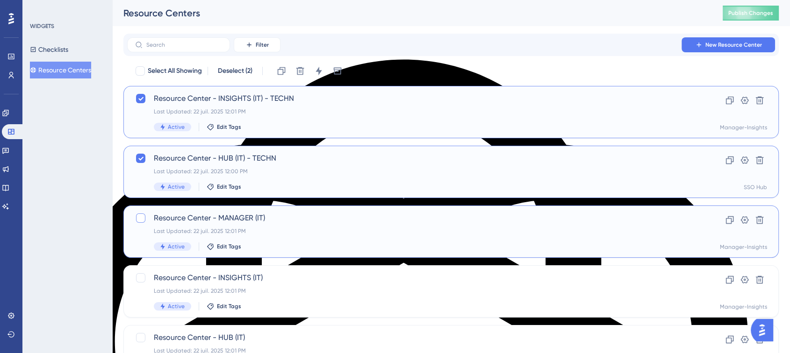
click at [139, 215] on div at bounding box center [140, 218] width 9 height 9
checkbox input "true"
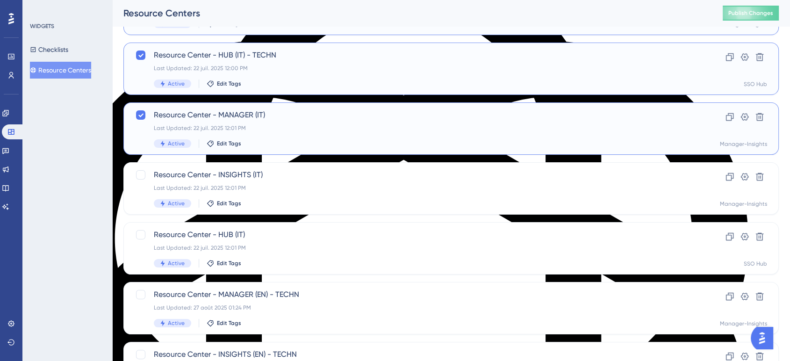
scroll to position [104, 0]
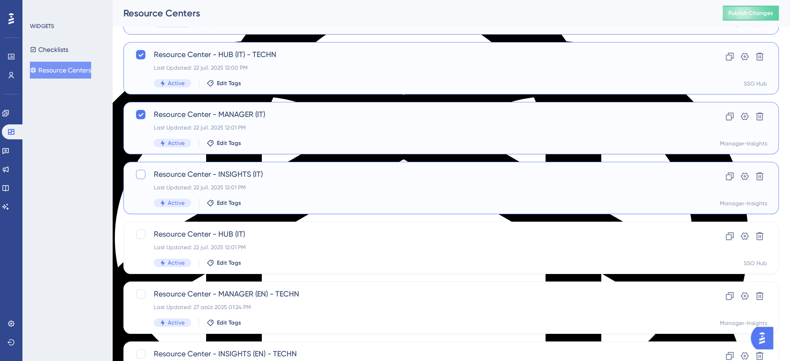
click at [139, 173] on div at bounding box center [140, 174] width 9 height 9
checkbox input "true"
click at [139, 231] on div at bounding box center [140, 234] width 9 height 9
checkbox input "true"
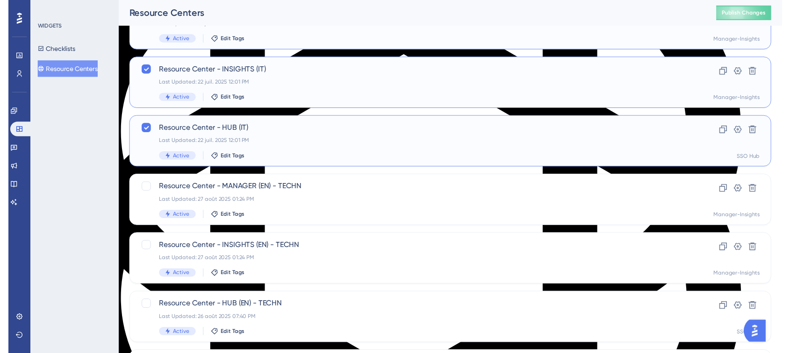
scroll to position [0, 0]
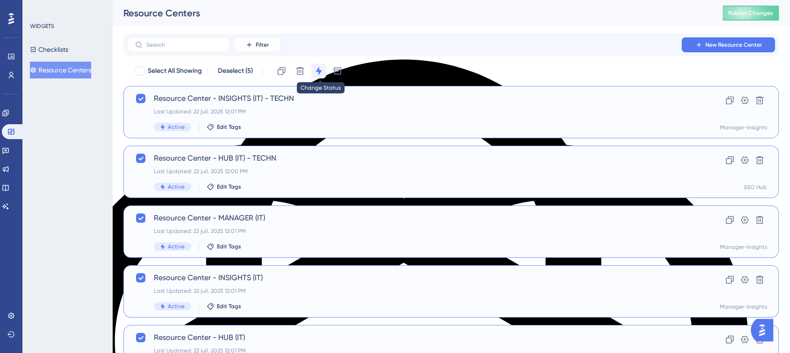
click at [319, 67] on icon at bounding box center [318, 70] width 9 height 9
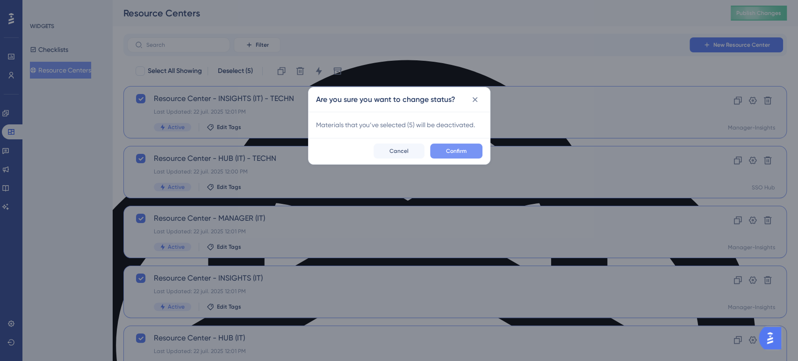
click at [443, 146] on button "Confirm" at bounding box center [456, 151] width 52 height 15
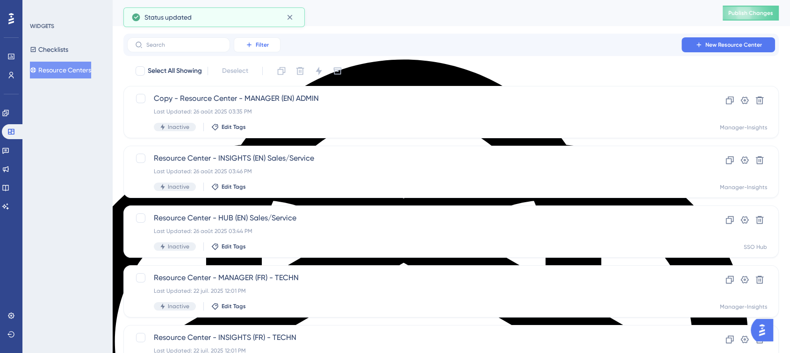
click at [262, 47] on span "Filter" at bounding box center [262, 44] width 13 height 7
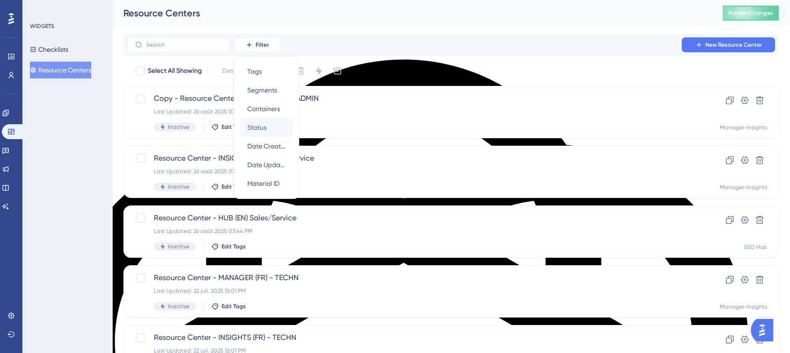
click at [258, 122] on span "Status" at bounding box center [256, 127] width 19 height 11
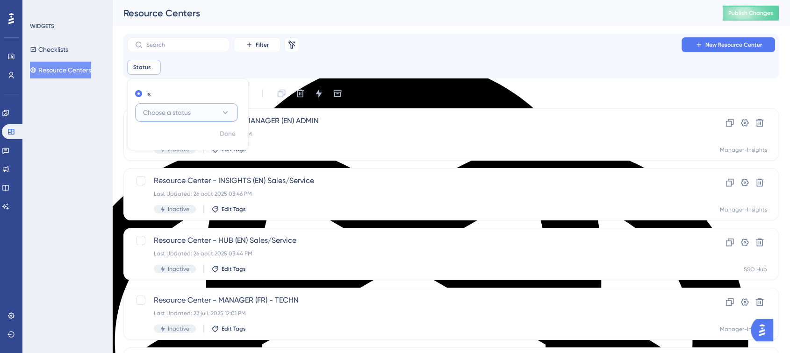
click at [211, 113] on button "Choose a status" at bounding box center [186, 112] width 103 height 19
click at [171, 136] on div "Active Active" at bounding box center [187, 141] width 76 height 19
click at [225, 136] on span "Done" at bounding box center [228, 134] width 16 height 11
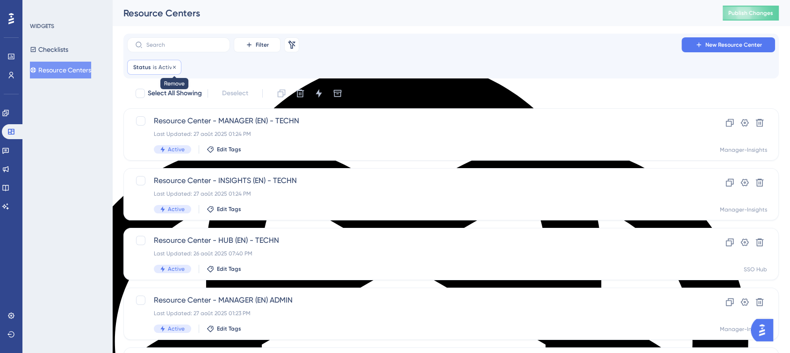
click at [174, 68] on icon at bounding box center [175, 68] width 6 height 6
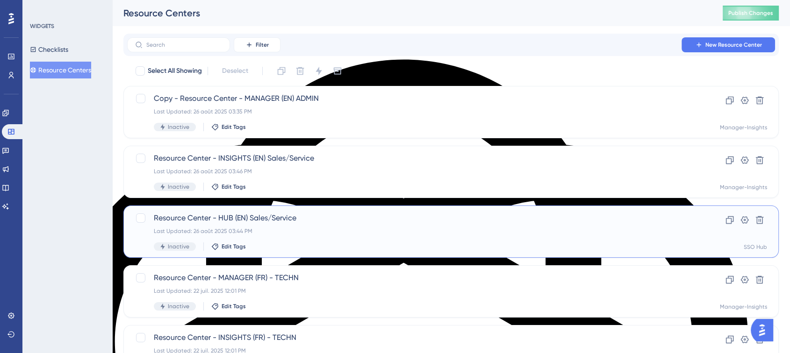
click at [239, 222] on span "Resource Center - HUB (EN) Sales/Service" at bounding box center [414, 218] width 520 height 11
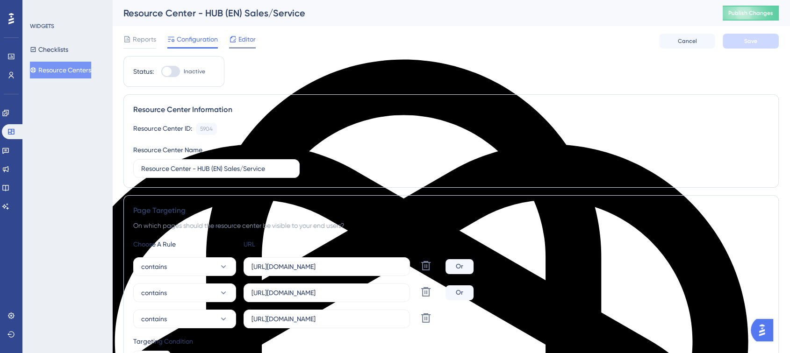
click at [237, 43] on div "Editor" at bounding box center [242, 39] width 27 height 11
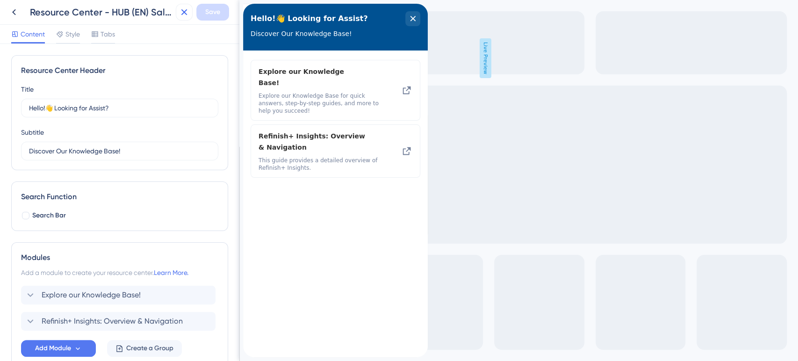
click at [185, 10] on icon at bounding box center [184, 12] width 6 height 6
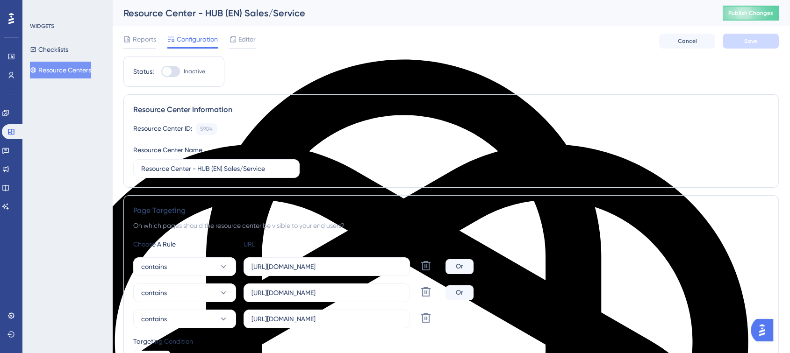
click at [176, 69] on div at bounding box center [170, 71] width 19 height 11
click at [161, 72] on input "Inactive" at bounding box center [161, 72] width 0 height 0
checkbox input "true"
click at [735, 37] on button "Save" at bounding box center [751, 41] width 56 height 15
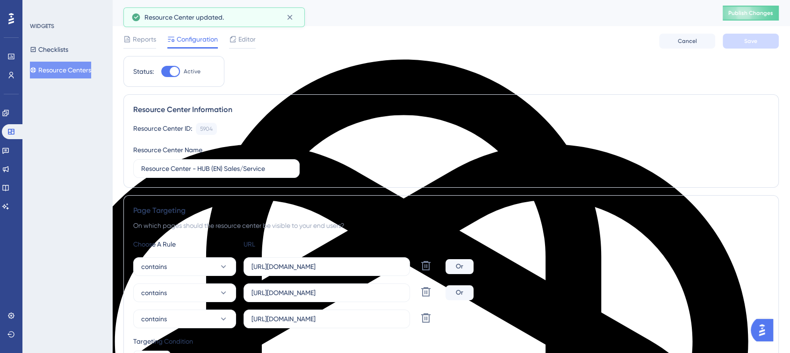
click at [753, 17] on button "Publish Changes" at bounding box center [751, 13] width 56 height 15
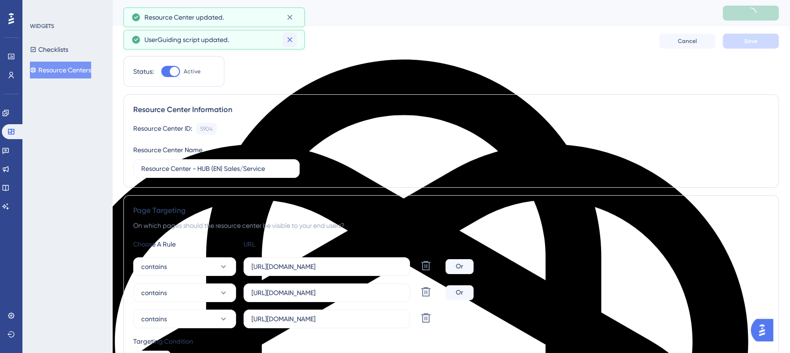
click at [290, 36] on icon at bounding box center [289, 39] width 9 height 9
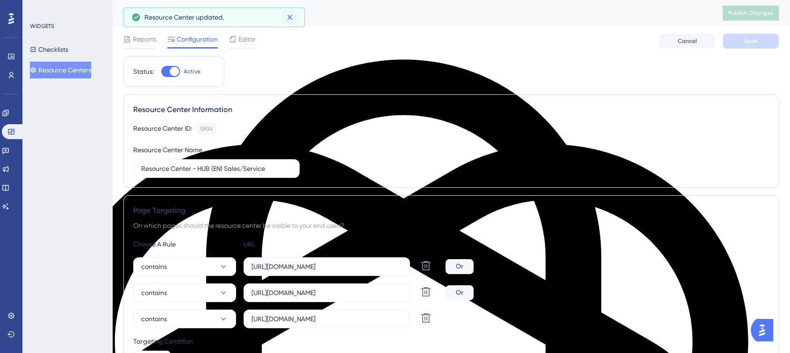
click at [292, 15] on icon at bounding box center [289, 17] width 9 height 9
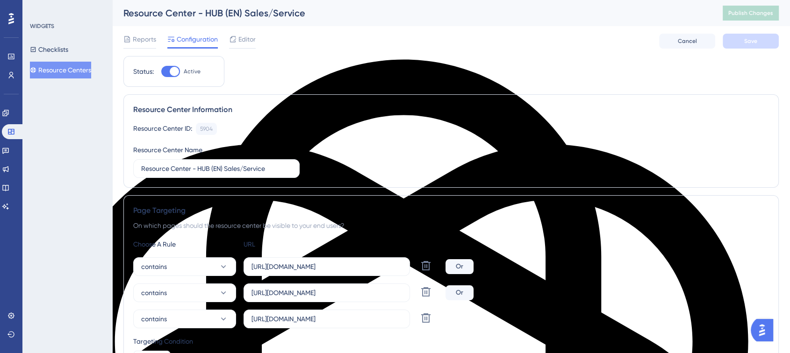
click at [72, 70] on button "Resource Centers" at bounding box center [60, 70] width 61 height 17
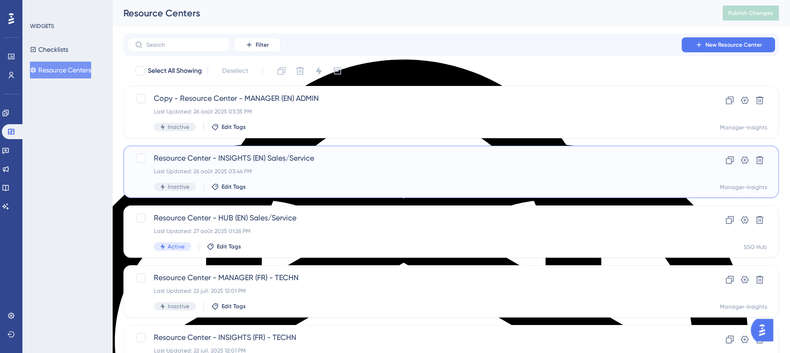
click at [192, 159] on span "Resource Center - INSIGHTS (EN) Sales/Service" at bounding box center [414, 158] width 520 height 11
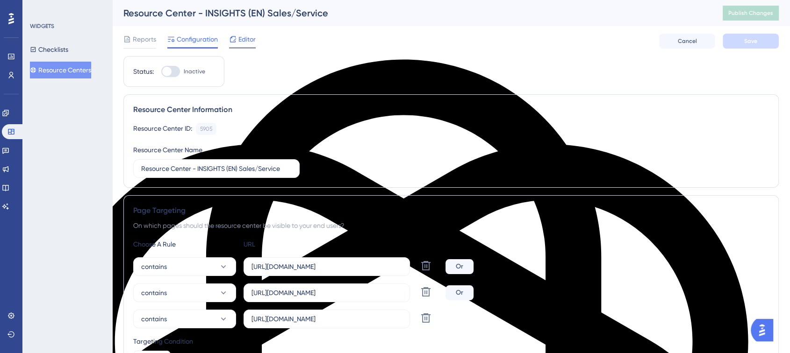
click at [247, 36] on span "Editor" at bounding box center [246, 39] width 17 height 11
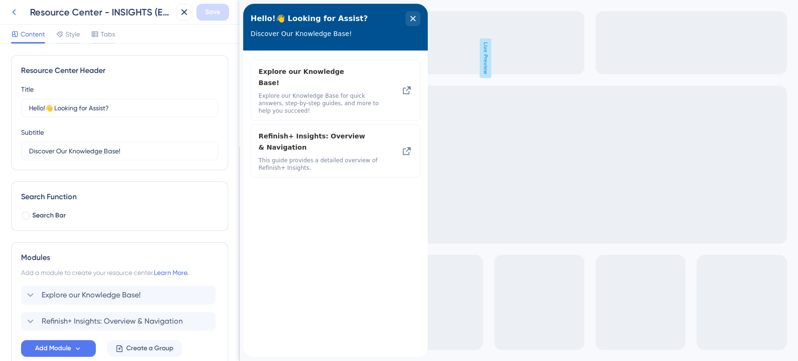
click at [12, 10] on icon at bounding box center [13, 12] width 11 height 11
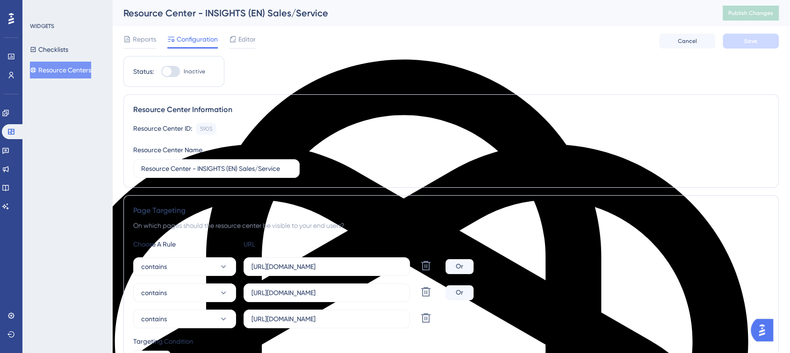
click at [177, 71] on div at bounding box center [170, 71] width 19 height 11
click at [161, 72] on input "Inactive" at bounding box center [161, 72] width 0 height 0
checkbox input "true"
click at [757, 41] on span "Save" at bounding box center [750, 40] width 13 height 7
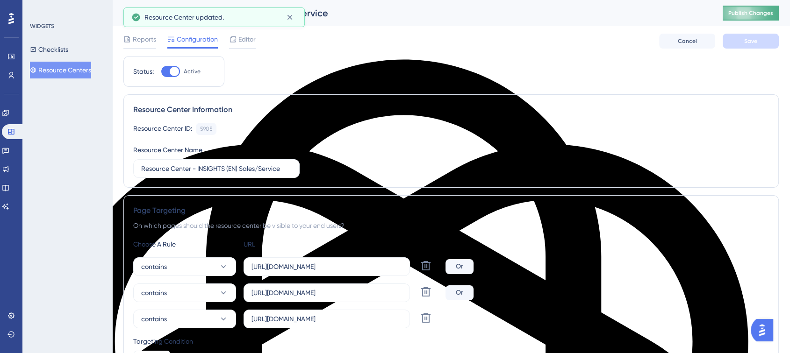
click at [757, 11] on span "Publish Changes" at bounding box center [750, 12] width 45 height 7
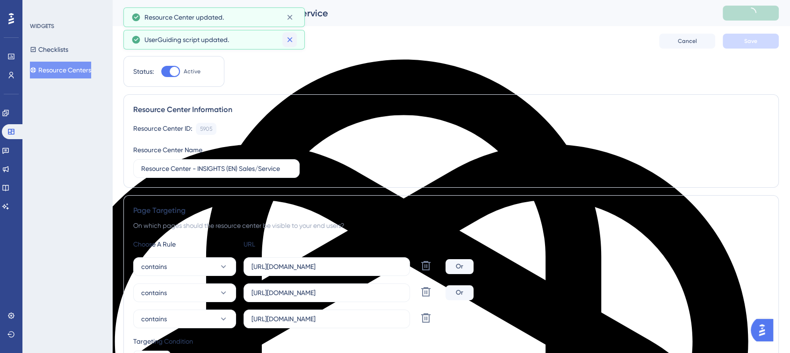
click at [296, 37] on button at bounding box center [289, 39] width 14 height 15
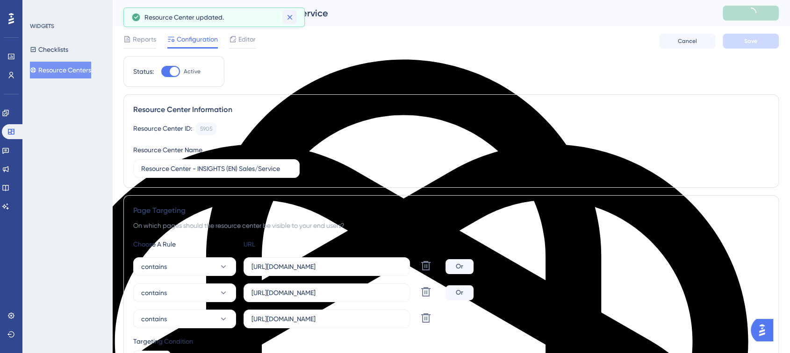
click at [296, 18] on button at bounding box center [289, 17] width 14 height 15
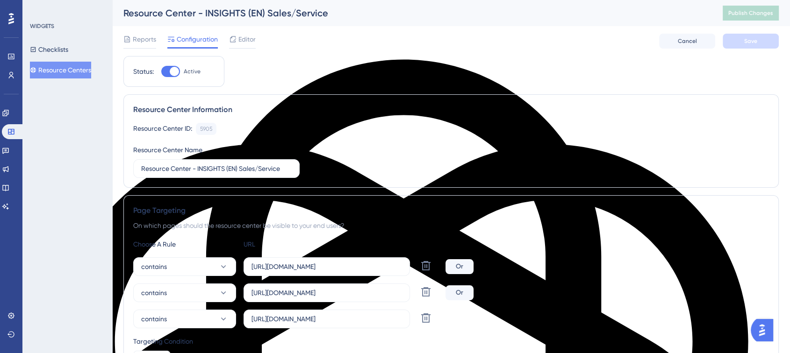
click at [91, 64] on button "Resource Centers" at bounding box center [60, 70] width 61 height 17
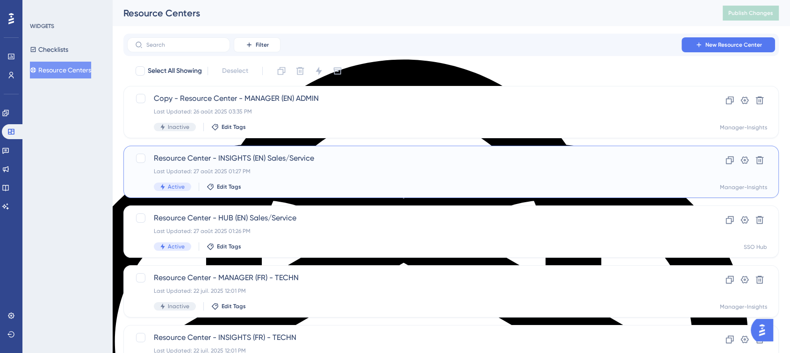
drag, startPoint x: 326, startPoint y: 158, endPoint x: 268, endPoint y: 158, distance: 58.0
click at [268, 158] on span "Resource Center - INSIGHTS (EN) Sales/Service" at bounding box center [414, 158] width 520 height 11
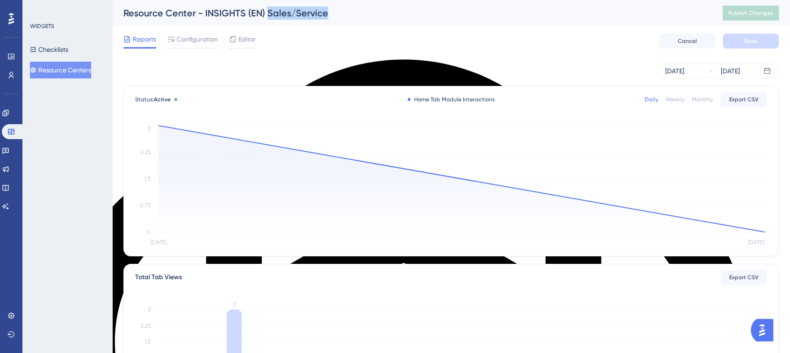
drag, startPoint x: 355, startPoint y: 15, endPoint x: 266, endPoint y: 18, distance: 88.9
click at [266, 18] on div "Resource Center - INSIGHTS (EN) Sales/Service" at bounding box center [411, 13] width 576 height 13
copy div "Sales/Service"
click at [88, 77] on button "Resource Centers" at bounding box center [60, 70] width 61 height 17
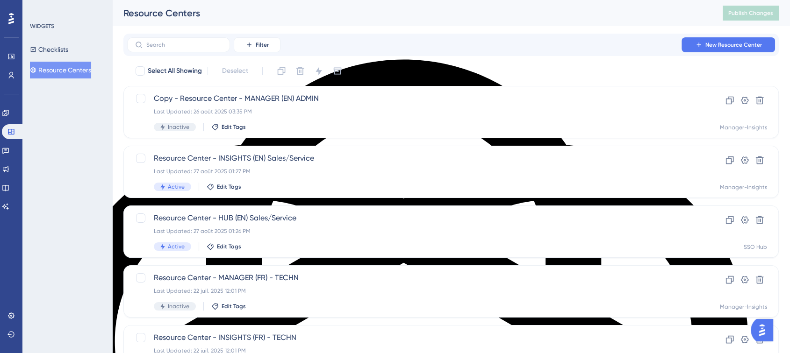
click at [83, 70] on button "Resource Centers" at bounding box center [60, 70] width 61 height 17
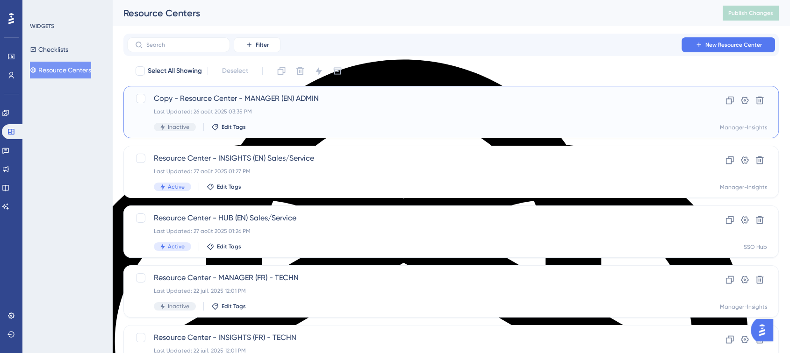
click at [279, 105] on div "Copy - Resource Center - MANAGER (EN) ADMIN Last Updated: 26 août 2025 03:35 PM…" at bounding box center [414, 112] width 520 height 38
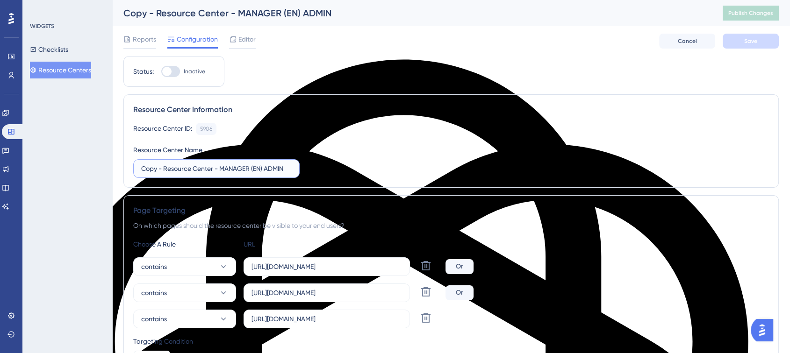
drag, startPoint x: 165, startPoint y: 165, endPoint x: 120, endPoint y: 170, distance: 45.1
drag, startPoint x: 269, startPoint y: 167, endPoint x: 243, endPoint y: 162, distance: 26.1
click at [243, 162] on label "Resource Center - MANAGER (EN) ADMIN" at bounding box center [216, 168] width 166 height 19
paste input "Sales/Service"
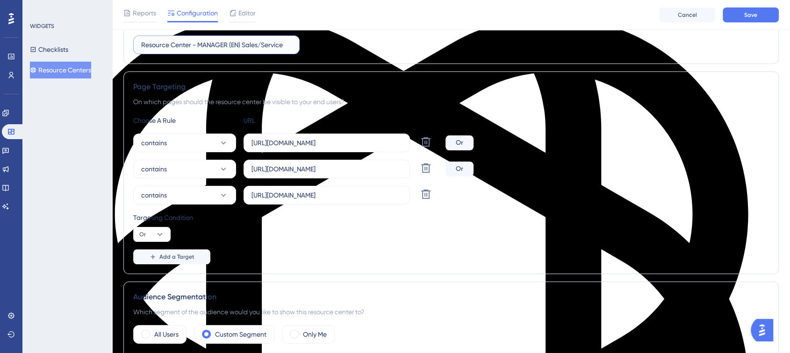
scroll to position [52, 0]
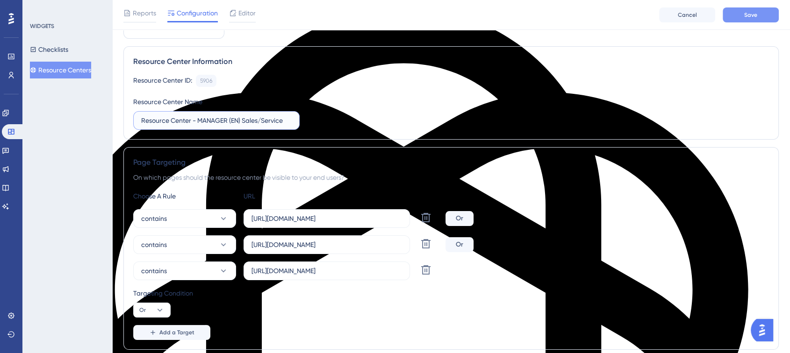
type input "Resource Center - MANAGER (EN) Sales/Service"
click at [762, 15] on button "Save" at bounding box center [751, 14] width 56 height 15
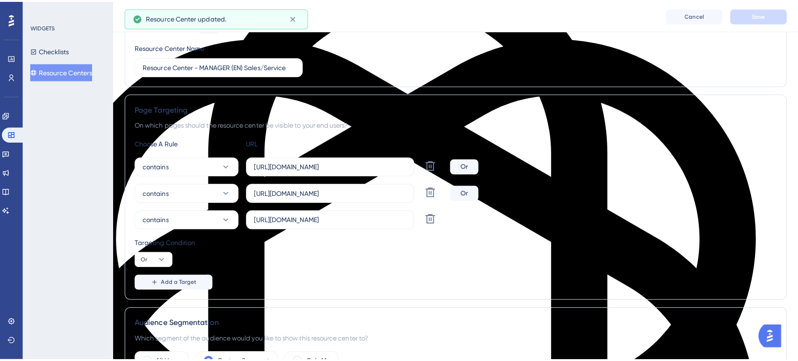
scroll to position [0, 0]
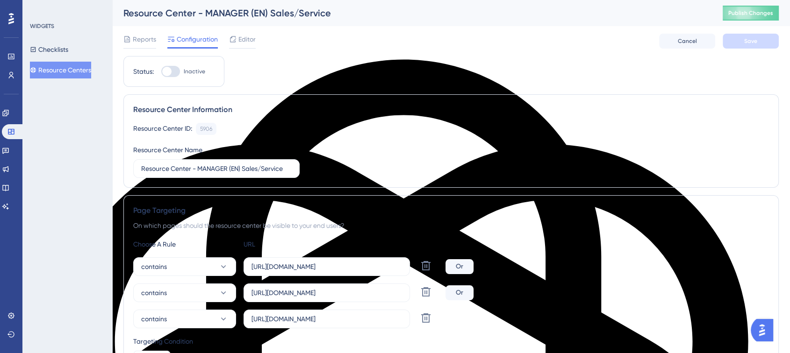
click at [245, 40] on span "Editor" at bounding box center [246, 39] width 17 height 11
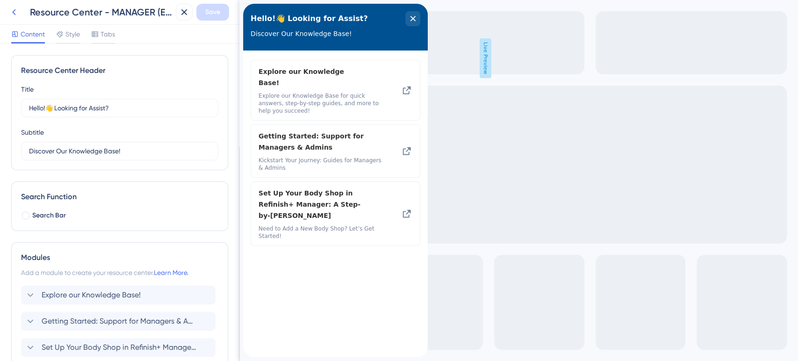
click at [19, 9] on icon at bounding box center [13, 12] width 11 height 11
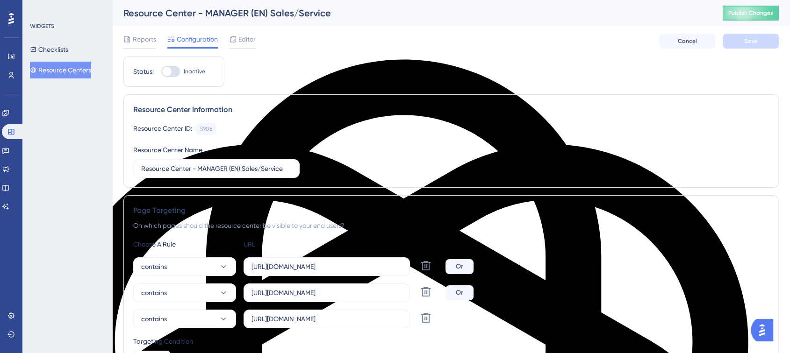
click at [237, 30] on div "Reports Configuration Editor Cancel Save" at bounding box center [450, 41] width 655 height 30
click at [238, 35] on div "Editor" at bounding box center [242, 39] width 27 height 11
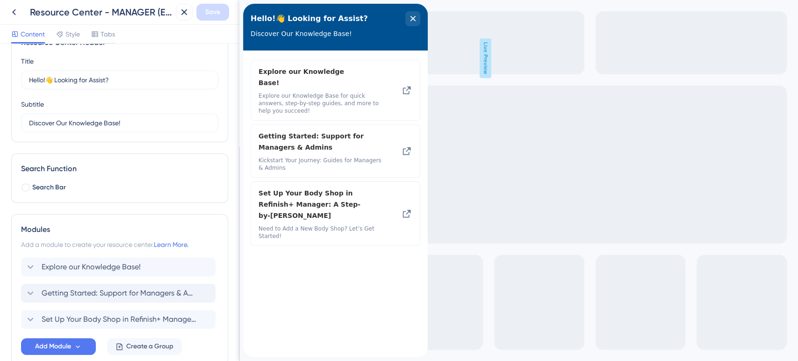
scroll to position [52, 0]
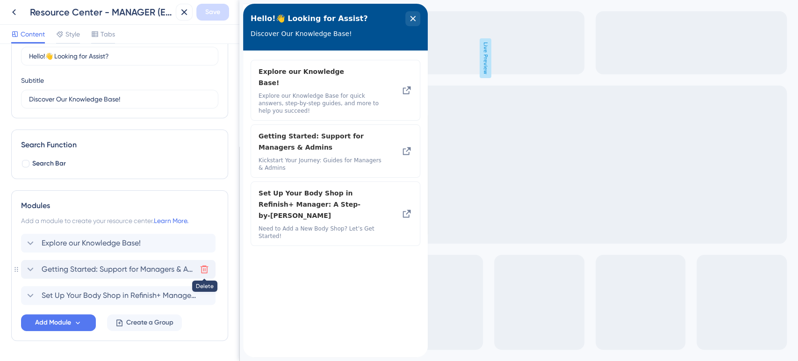
click at [206, 266] on icon at bounding box center [205, 270] width 8 height 8
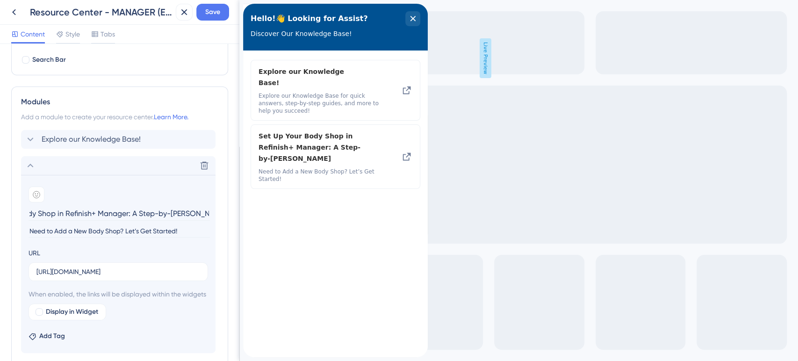
scroll to position [0, 0]
click at [96, 211] on input "Set Up Your Body Shop in Refinish+ Manager: A Step-by-[PERSON_NAME]" at bounding box center [119, 213] width 181 height 14
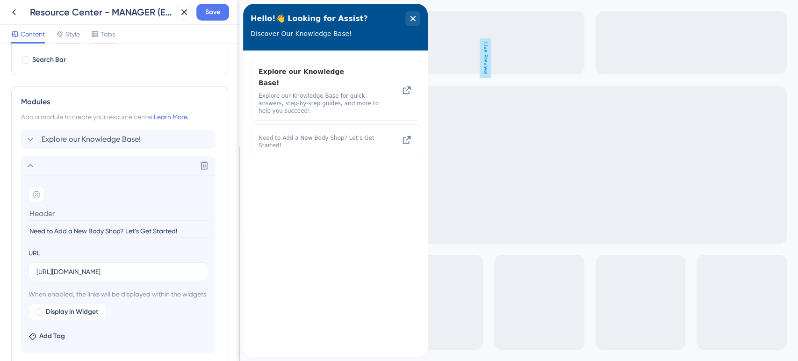
paste input "Refinish+ Insights: Overview & Navigation"
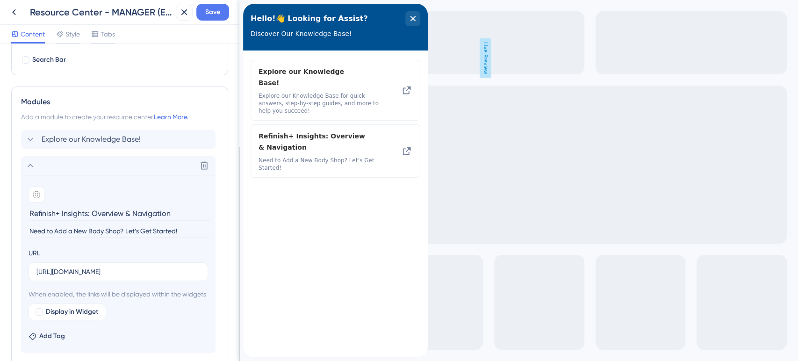
type input "Refinish+ Insights: Overview & Navigation"
click at [104, 230] on input "Need to Add a New Body Shop? Let’s Get Started!" at bounding box center [119, 231] width 181 height 13
paste input "This guide provides a detailed overview of Refinish+ Insights."
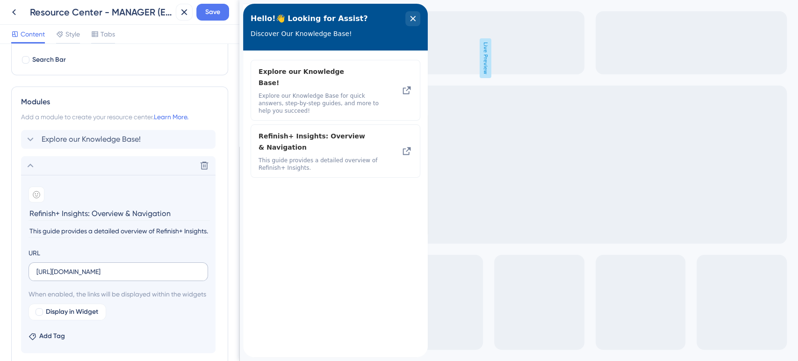
type input "This guide provides a detailed overview of Refinish+ Insights."
click at [103, 275] on input "[URL][DOMAIN_NAME]" at bounding box center [118, 271] width 164 height 10
type input "[URL][DOMAIN_NAME]"
click at [103, 275] on input "[URL][DOMAIN_NAME]" at bounding box center [118, 271] width 164 height 10
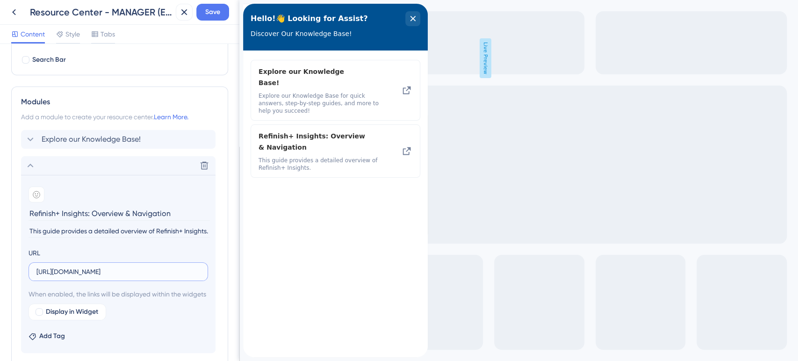
click at [103, 275] on input "[URL][DOMAIN_NAME]" at bounding box center [118, 271] width 164 height 10
click at [65, 266] on input "text" at bounding box center [118, 271] width 164 height 10
paste input "[URL][DOMAIN_NAME]"
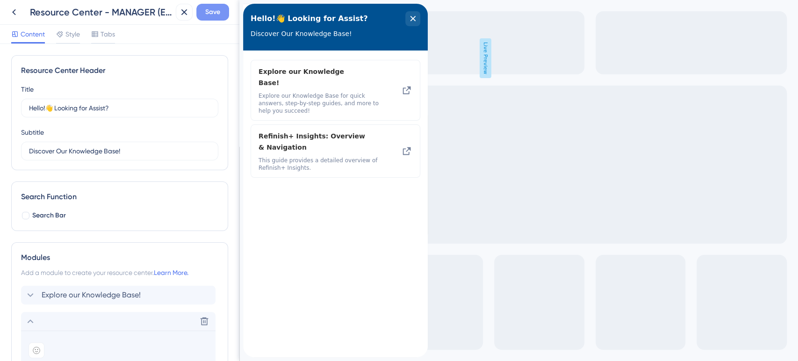
type input "[URL][DOMAIN_NAME]"
click at [204, 9] on button "Save" at bounding box center [212, 12] width 33 height 17
click at [11, 12] on icon at bounding box center [13, 12] width 11 height 11
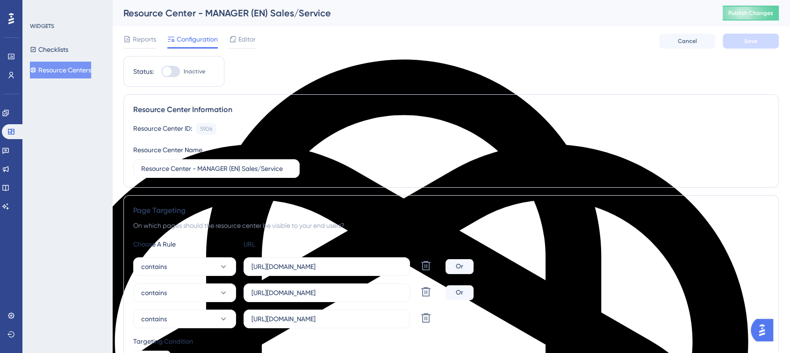
click at [168, 67] on div at bounding box center [166, 71] width 9 height 9
click at [161, 72] on input "Inactive" at bounding box center [161, 72] width 0 height 0
checkbox input "true"
click at [738, 42] on button "Save" at bounding box center [751, 41] width 56 height 15
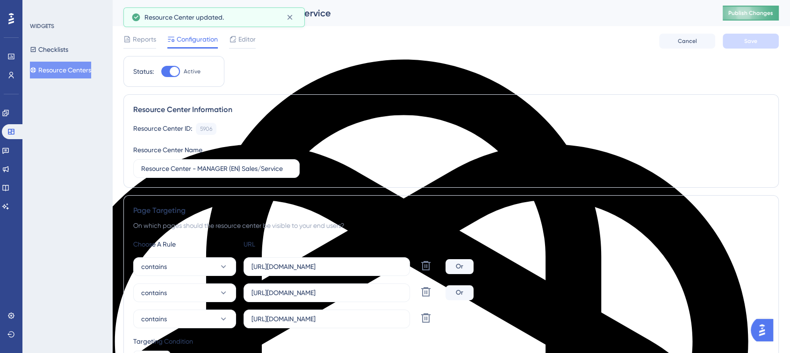
click at [771, 8] on button "Publish Changes" at bounding box center [751, 13] width 56 height 15
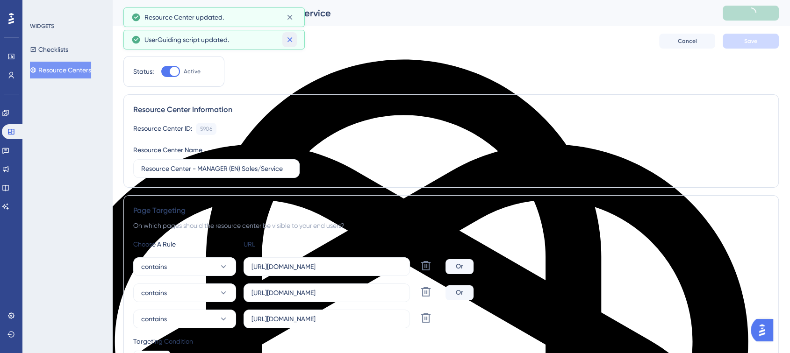
drag, startPoint x: 288, startPoint y: 36, endPoint x: 290, endPoint y: 29, distance: 7.2
click at [288, 34] on button at bounding box center [289, 39] width 14 height 15
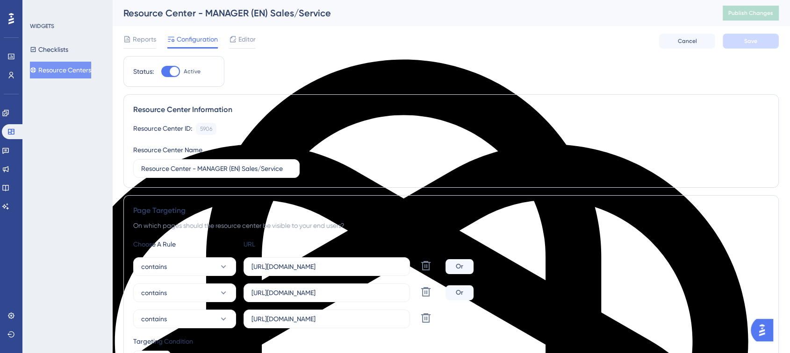
click at [77, 74] on button "Resource Centers" at bounding box center [60, 70] width 61 height 17
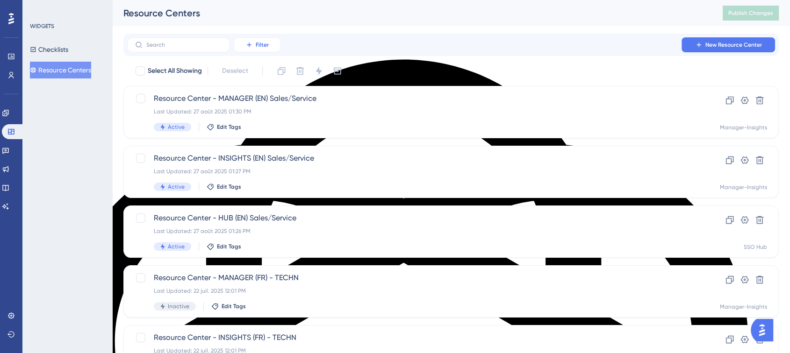
click at [266, 44] on span "Filter" at bounding box center [262, 44] width 13 height 7
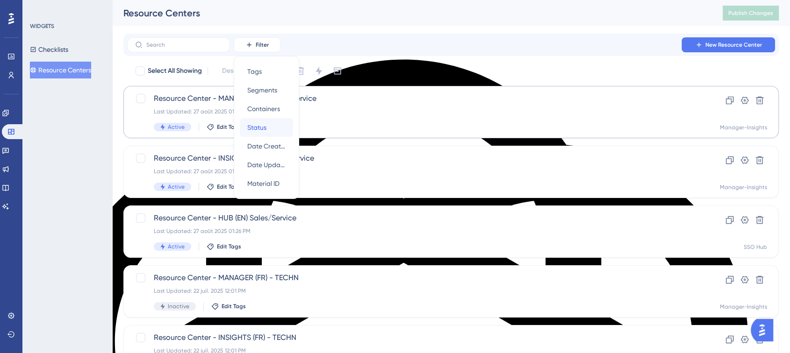
click at [261, 124] on span "Status" at bounding box center [256, 127] width 19 height 11
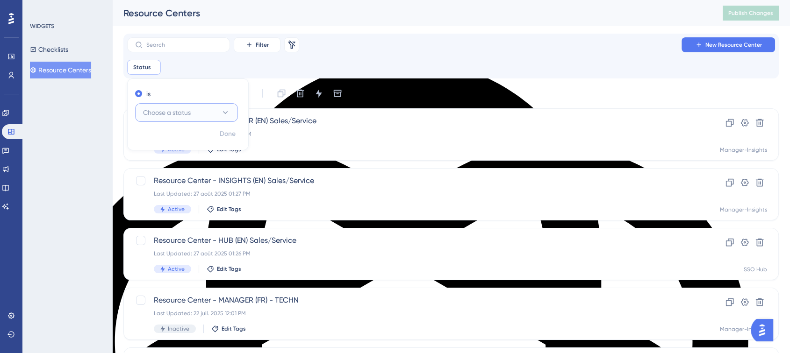
click at [187, 105] on button "Choose a status" at bounding box center [186, 112] width 103 height 19
click at [175, 139] on div "Active Active" at bounding box center [187, 141] width 76 height 19
click at [229, 137] on span "Done" at bounding box center [228, 134] width 16 height 11
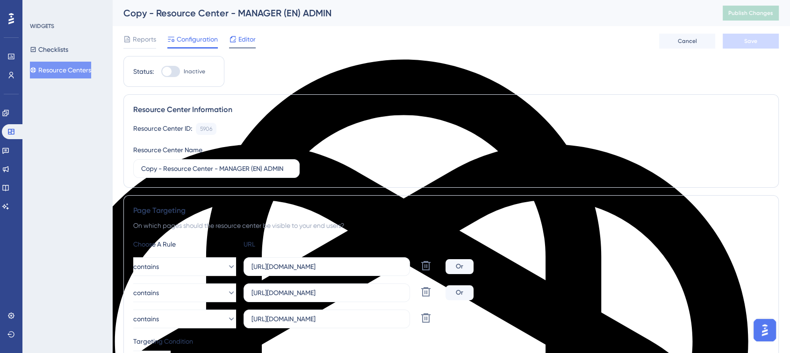
click at [241, 39] on span "Editor" at bounding box center [246, 39] width 17 height 11
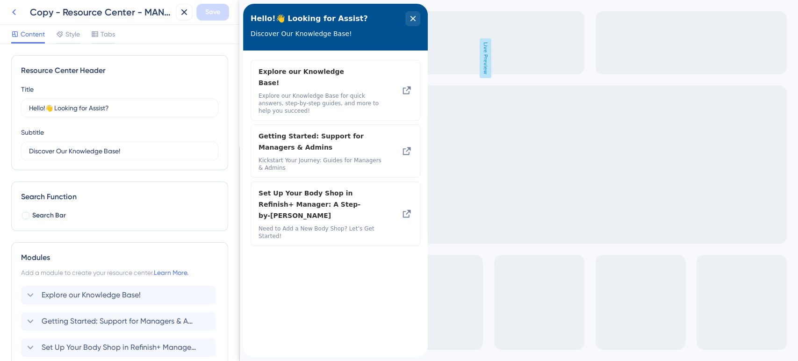
click at [14, 13] on icon at bounding box center [14, 12] width 4 height 6
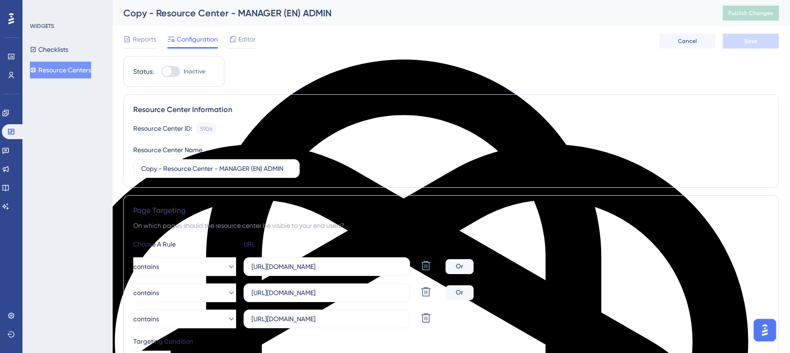
click at [71, 66] on button "Resource Centers" at bounding box center [60, 70] width 61 height 17
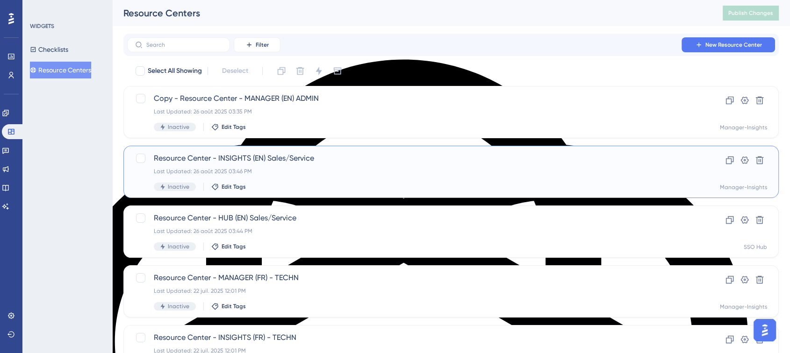
click at [247, 159] on span "Resource Center - INSIGHTS (EN) Sales/Service" at bounding box center [414, 158] width 520 height 11
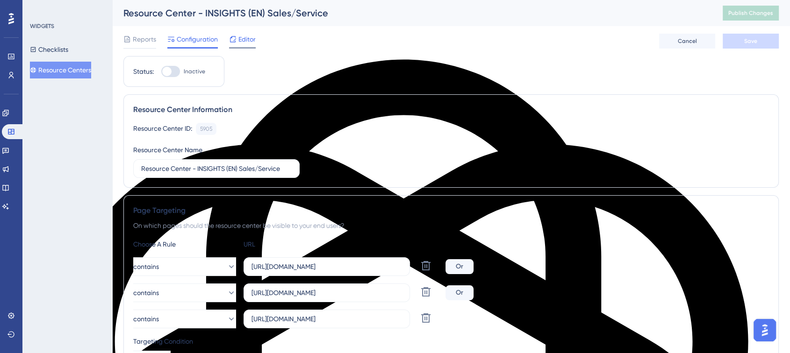
click at [247, 35] on span "Editor" at bounding box center [246, 39] width 17 height 11
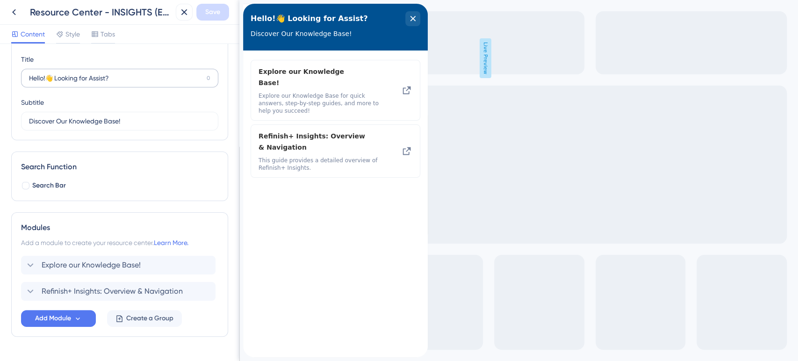
scroll to position [54, 0]
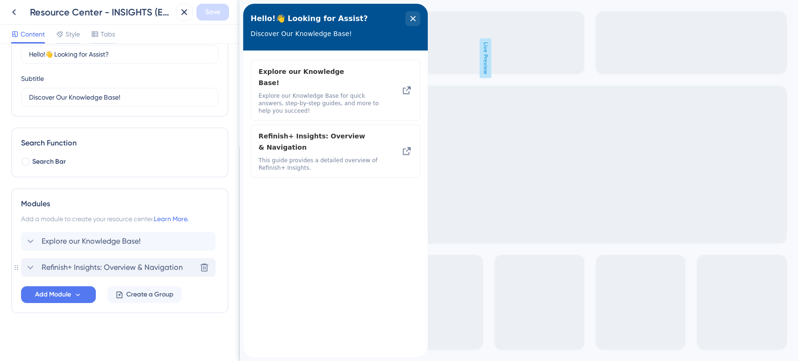
click at [29, 266] on icon at bounding box center [30, 267] width 11 height 11
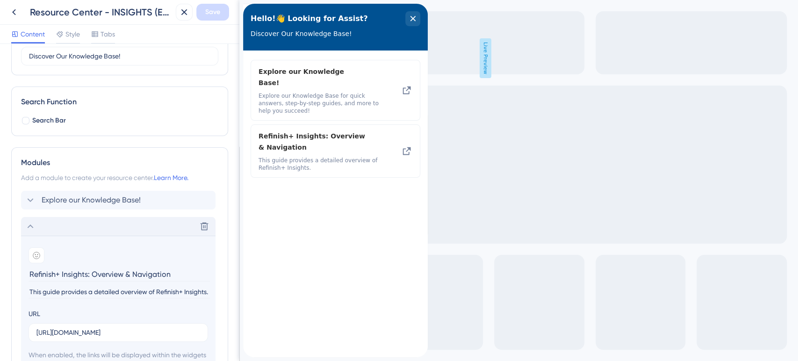
scroll to position [158, 0]
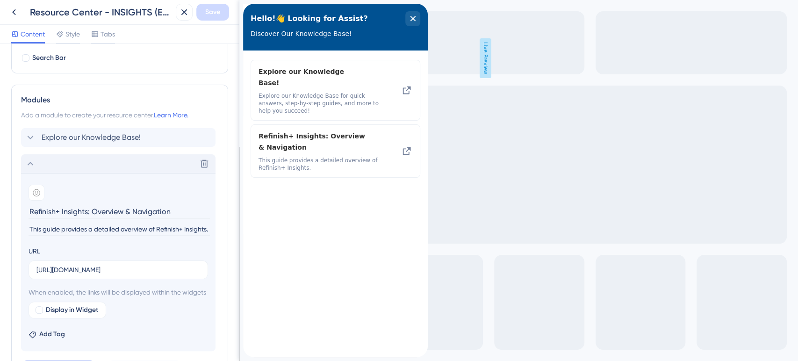
drag, startPoint x: 176, startPoint y: 211, endPoint x: 30, endPoint y: 205, distance: 146.4
click at [29, 204] on input "Refinish+ Insights: Overview & Navigation" at bounding box center [119, 211] width 181 height 14
click at [115, 227] on input "This guide provides a detailed overview of Refinish+ Insights." at bounding box center [119, 229] width 181 height 13
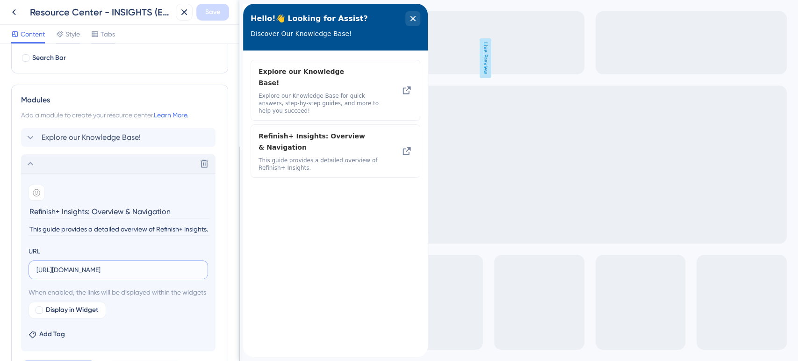
click at [113, 272] on input "[URL][DOMAIN_NAME]" at bounding box center [118, 270] width 164 height 10
